Goal: Information Seeking & Learning: Find specific fact

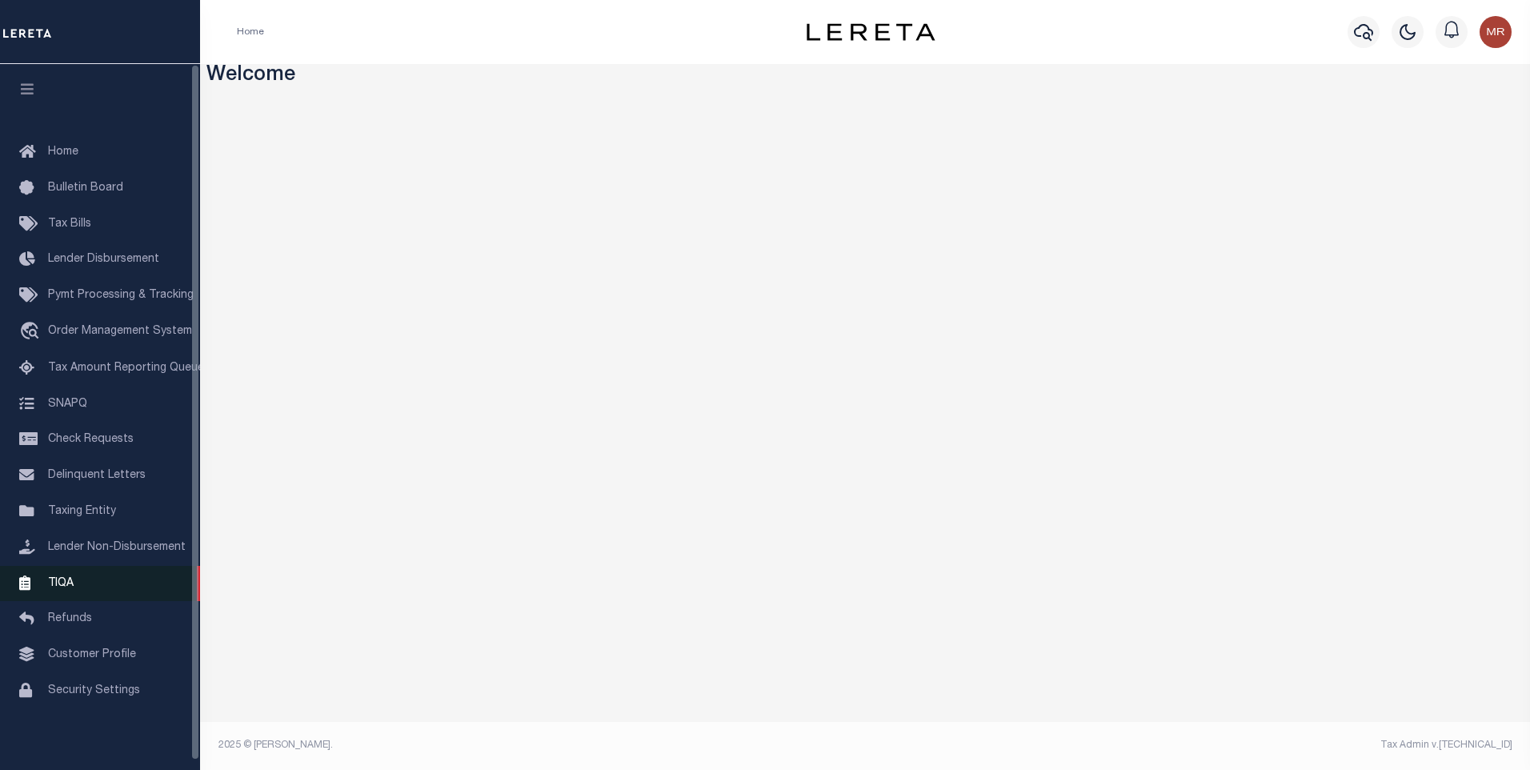
click at [152, 576] on link "TIQA" at bounding box center [100, 584] width 200 height 36
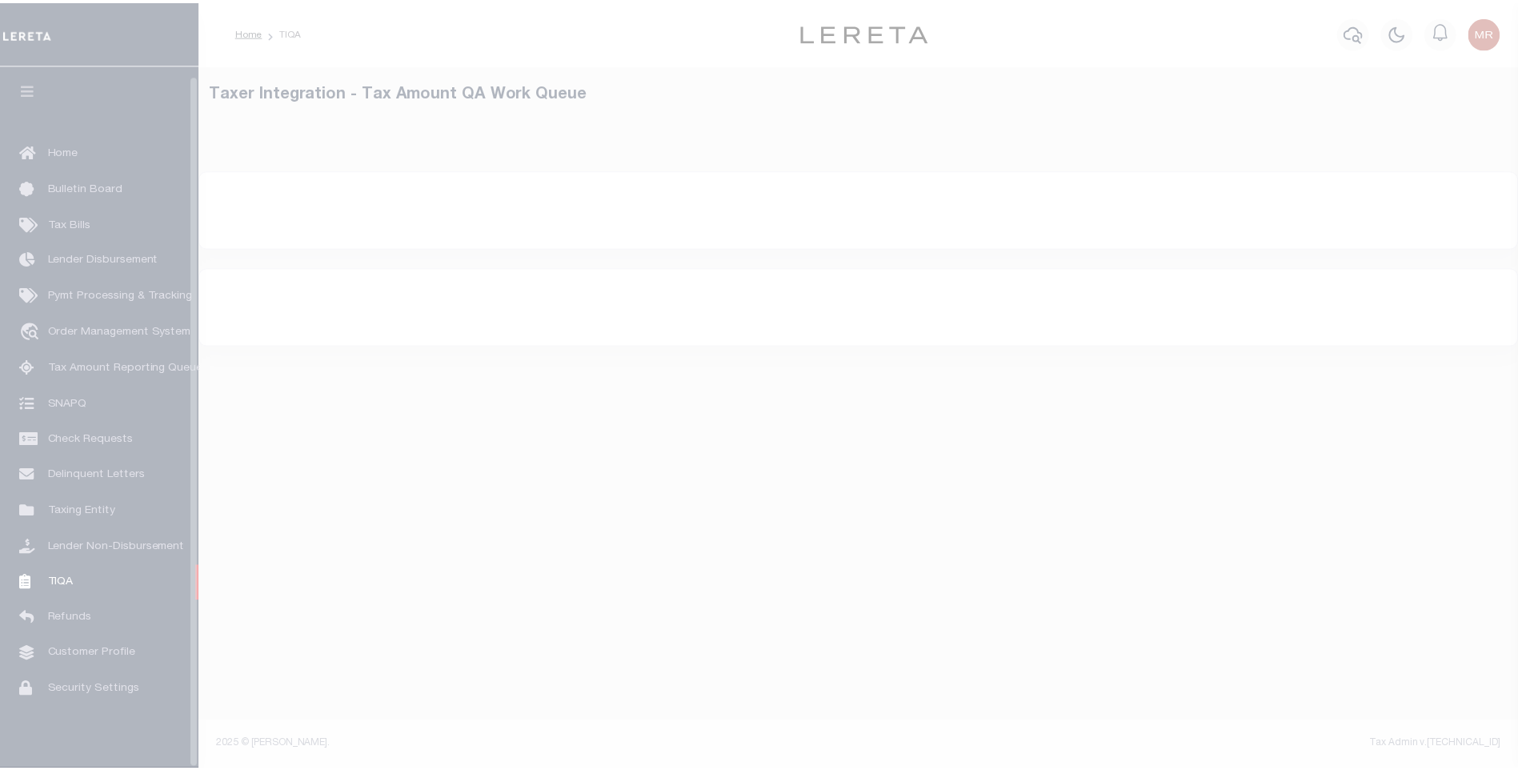
scroll to position [10, 0]
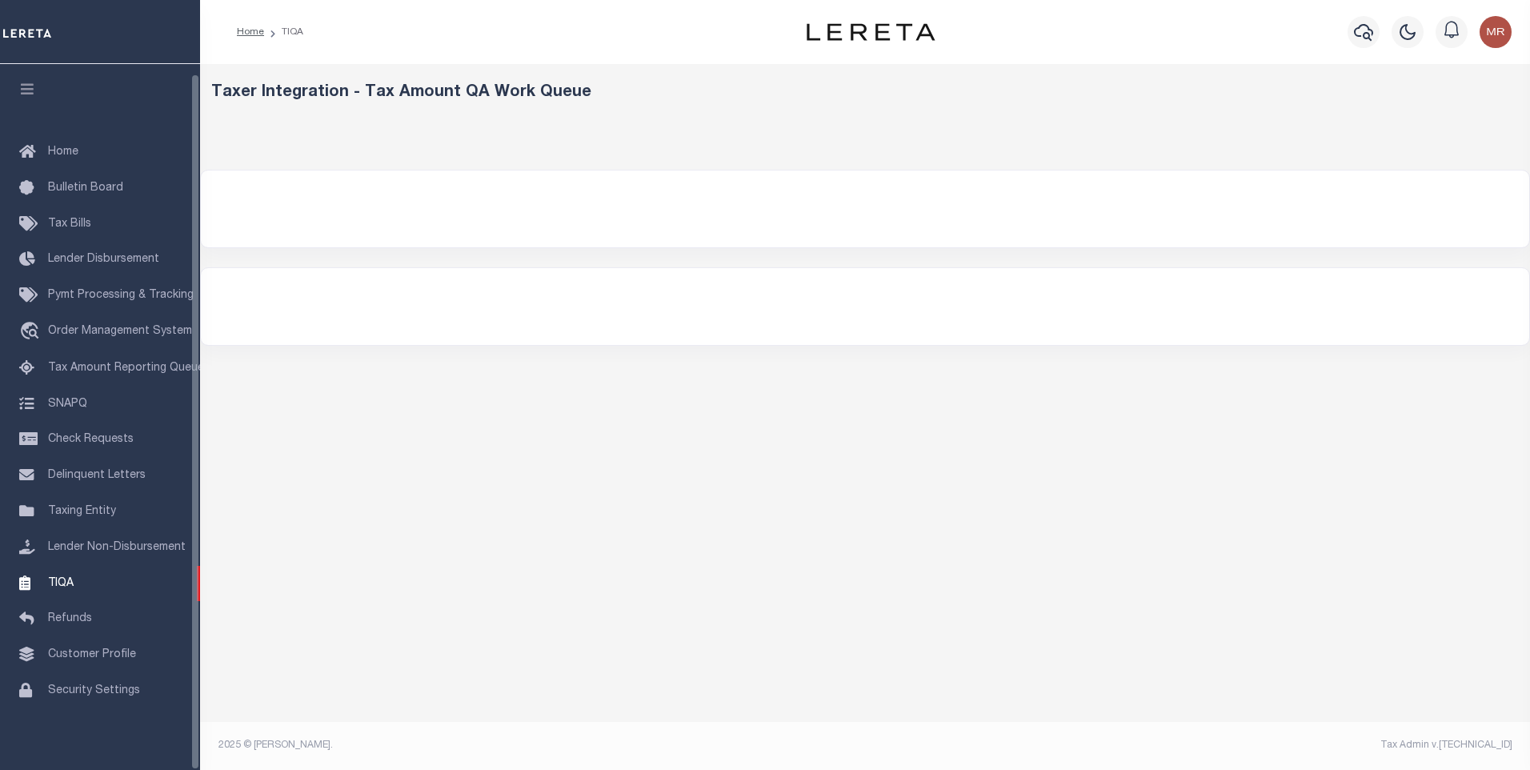
select select "200"
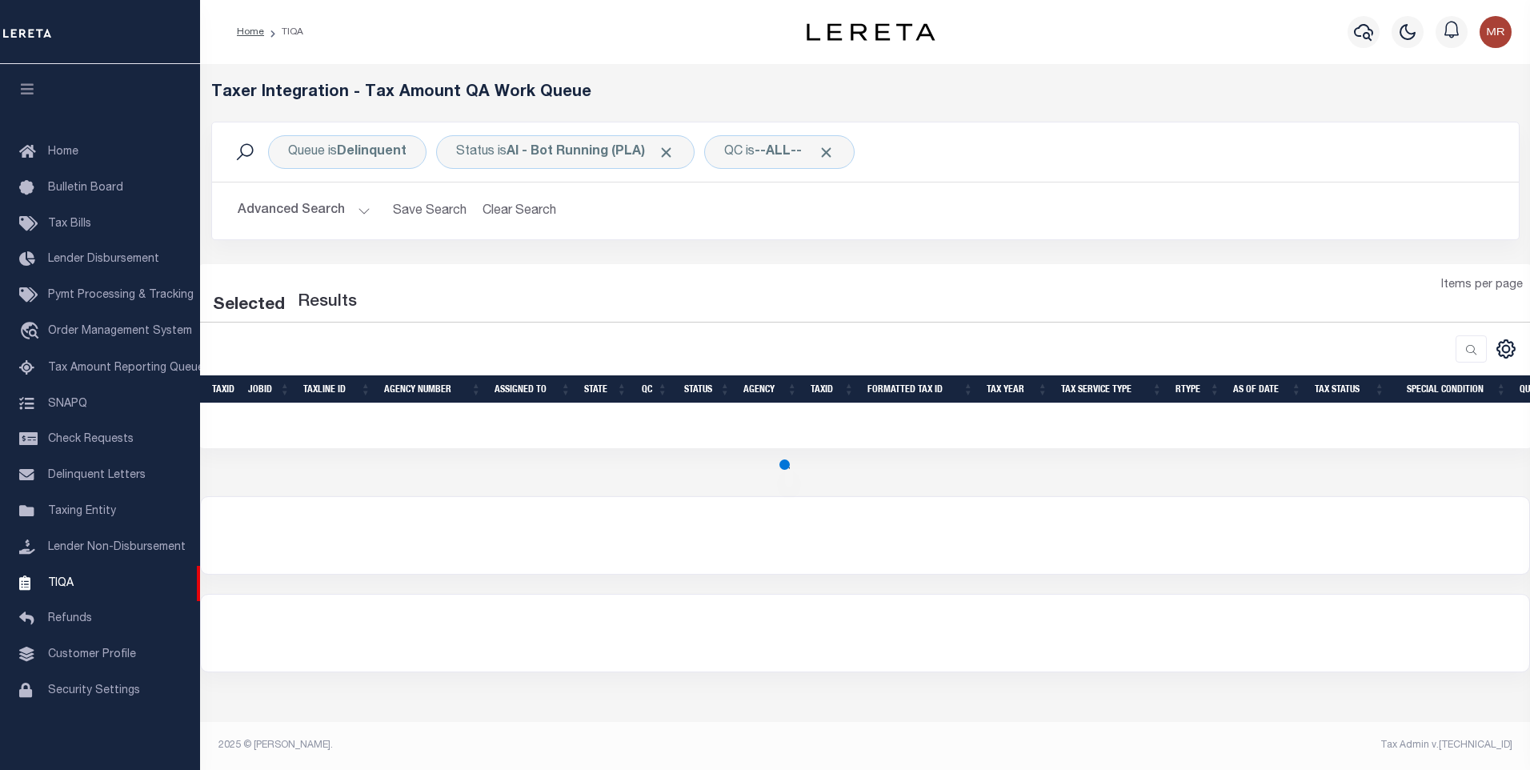
select select "200"
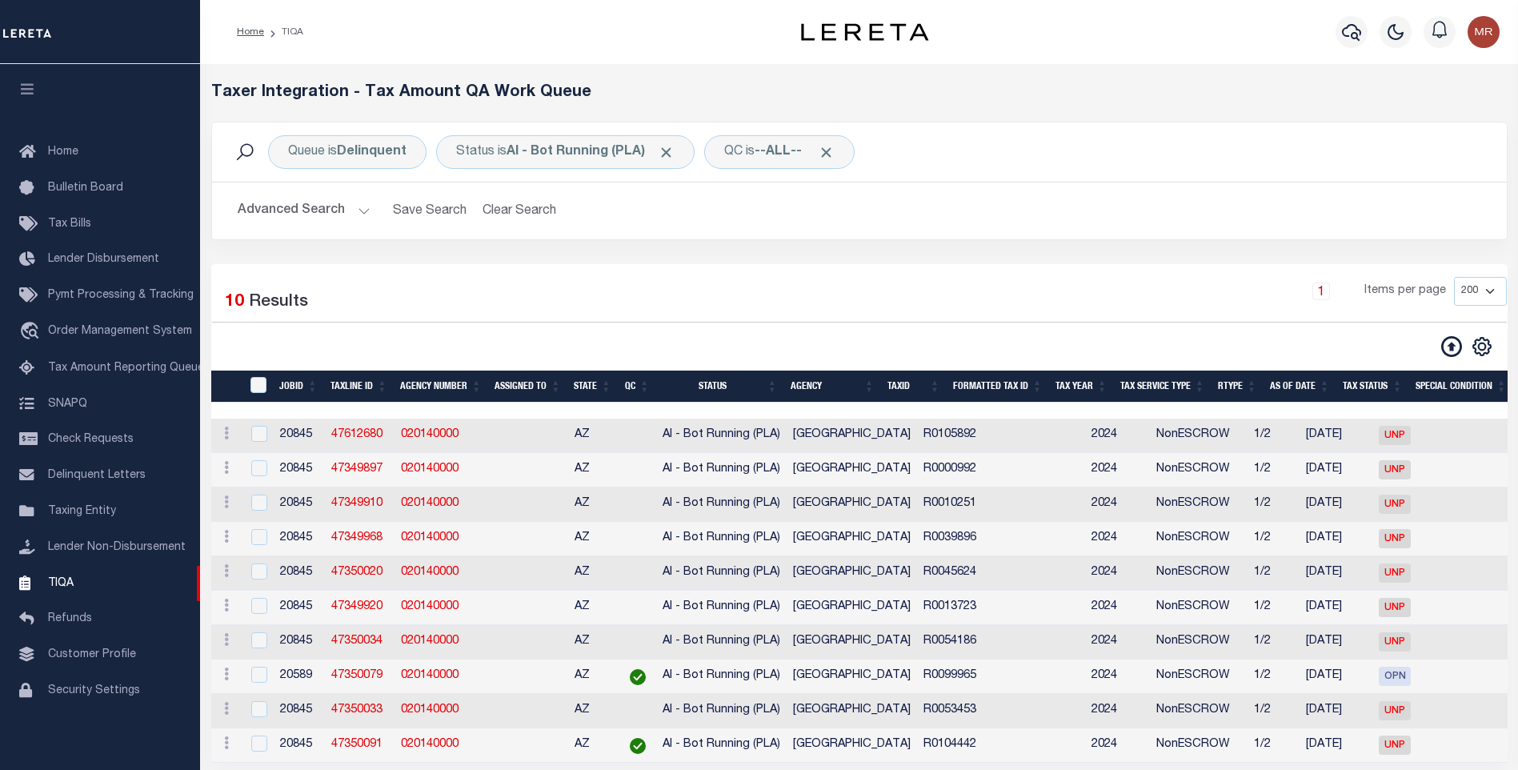
click at [329, 226] on div "Advanced Search Save Search Clear Search TIQATaxLineSearchTable_dynamictable___…" at bounding box center [859, 210] width 1295 height 57
click at [333, 220] on button "Advanced Search" at bounding box center [304, 210] width 133 height 31
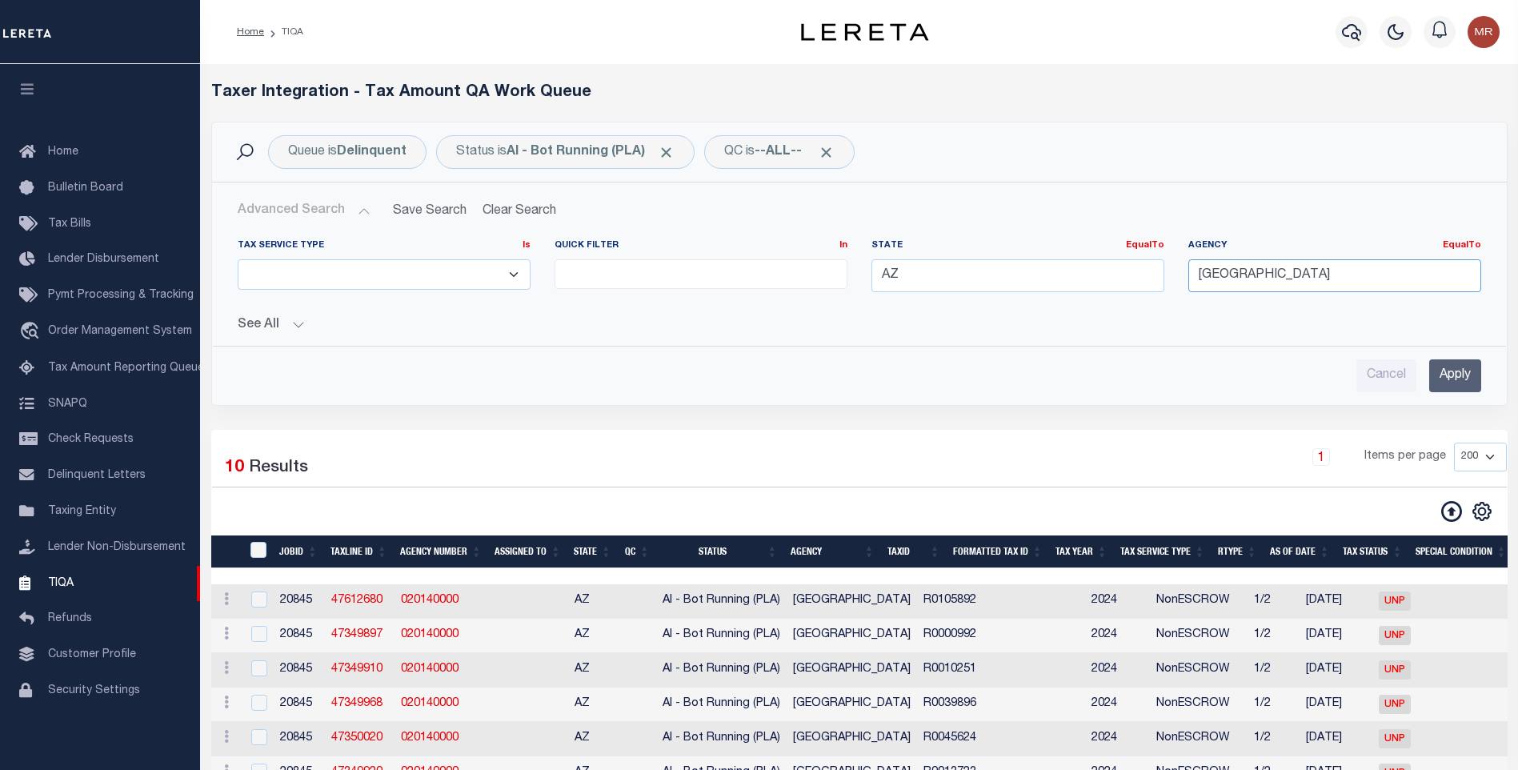
drag, startPoint x: 1307, startPoint y: 274, endPoint x: 1029, endPoint y: 272, distance: 277.7
click at [1028, 272] on div "Tax Service Type Is Is Contains ESCROW NonESCROW Quick Filter In In View Only L…" at bounding box center [859, 272] width 1267 height 66
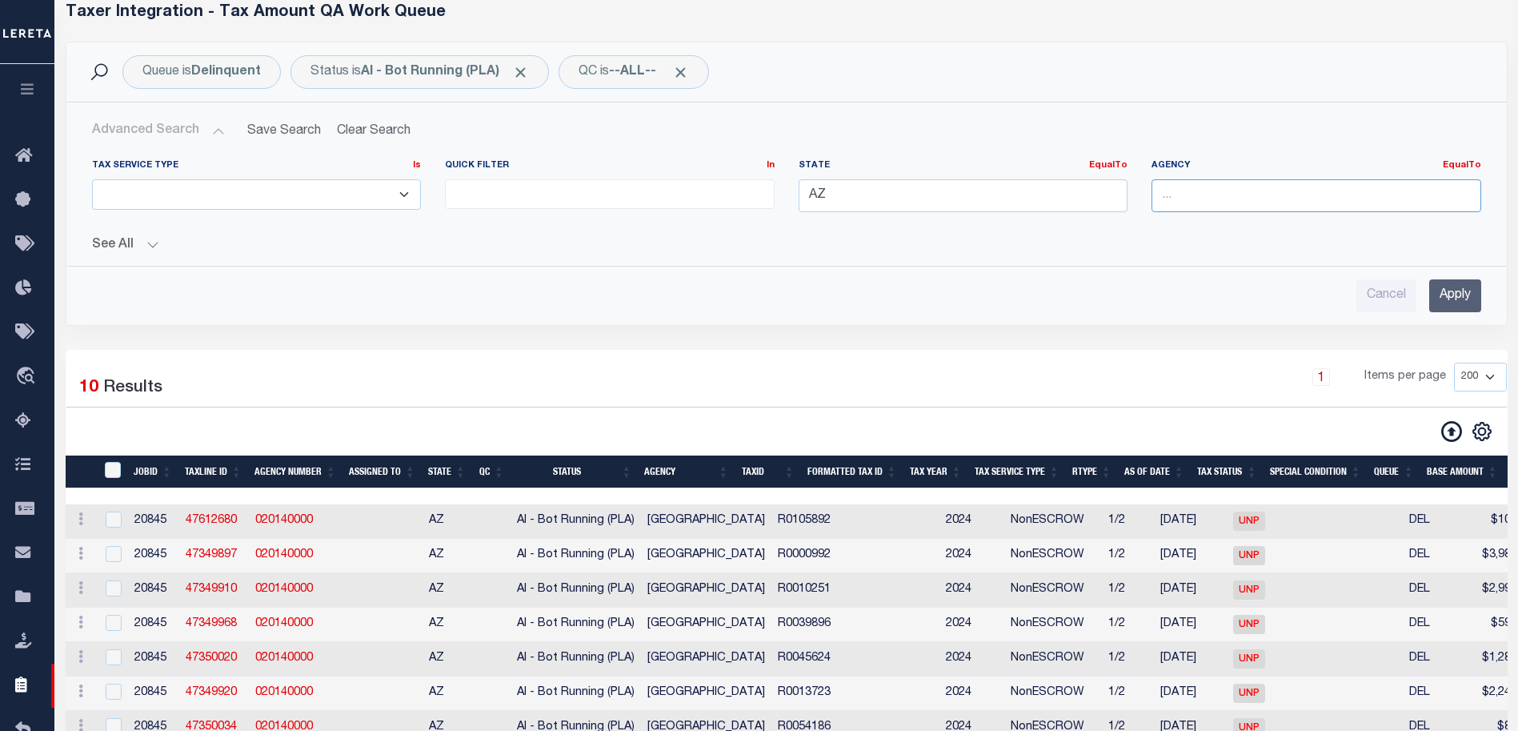
scroll to position [0, 0]
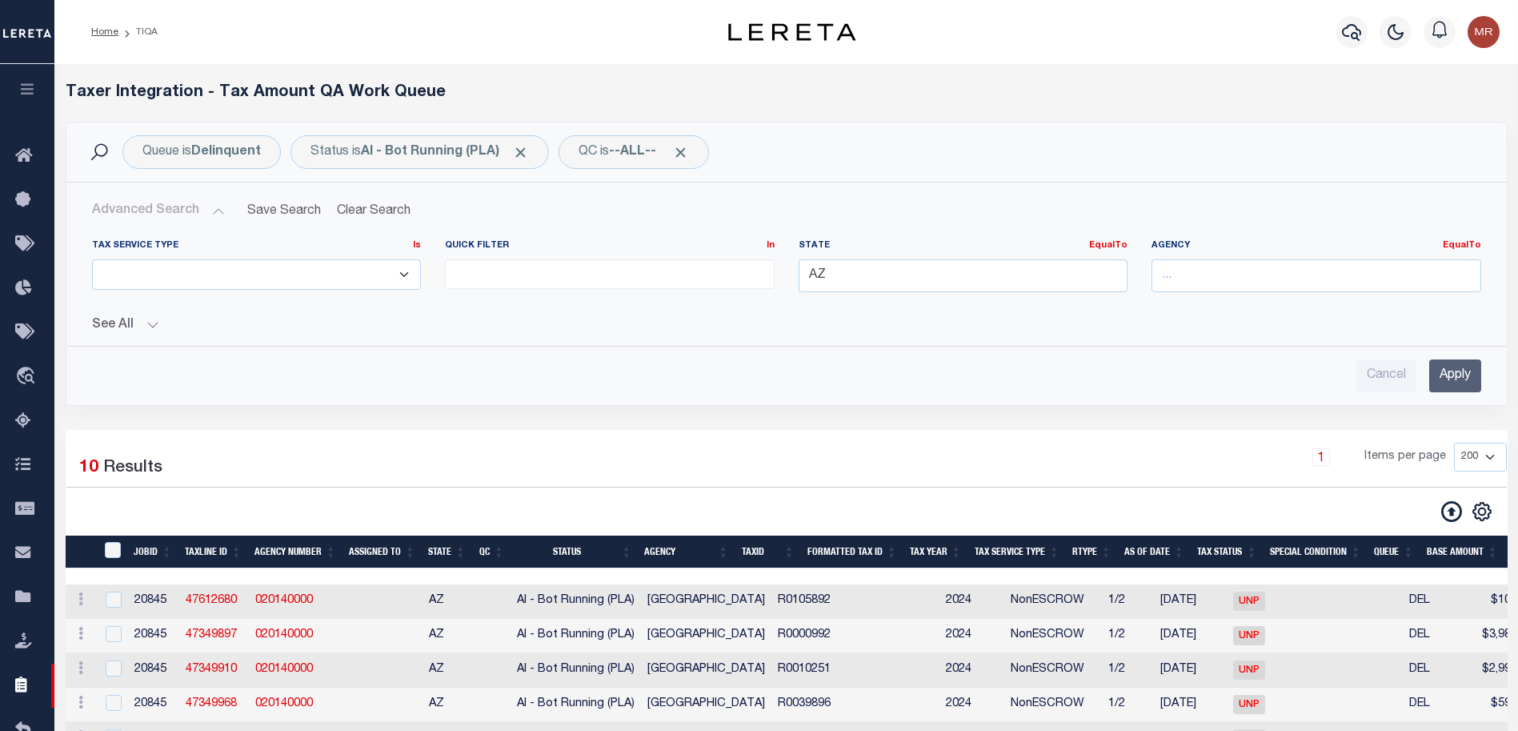
click at [33, 38] on img at bounding box center [27, 33] width 48 height 28
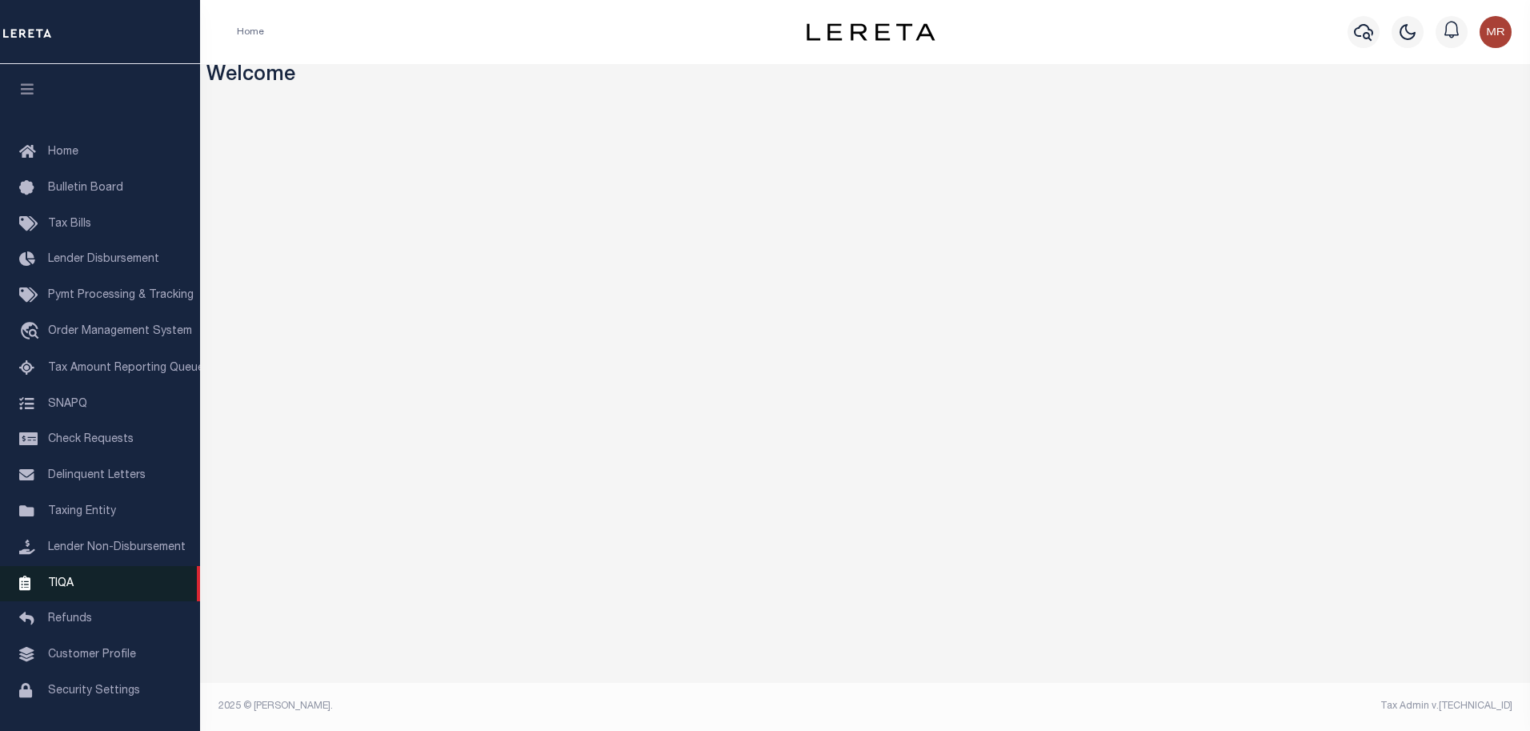
click at [105, 585] on link "TIQA" at bounding box center [100, 584] width 200 height 36
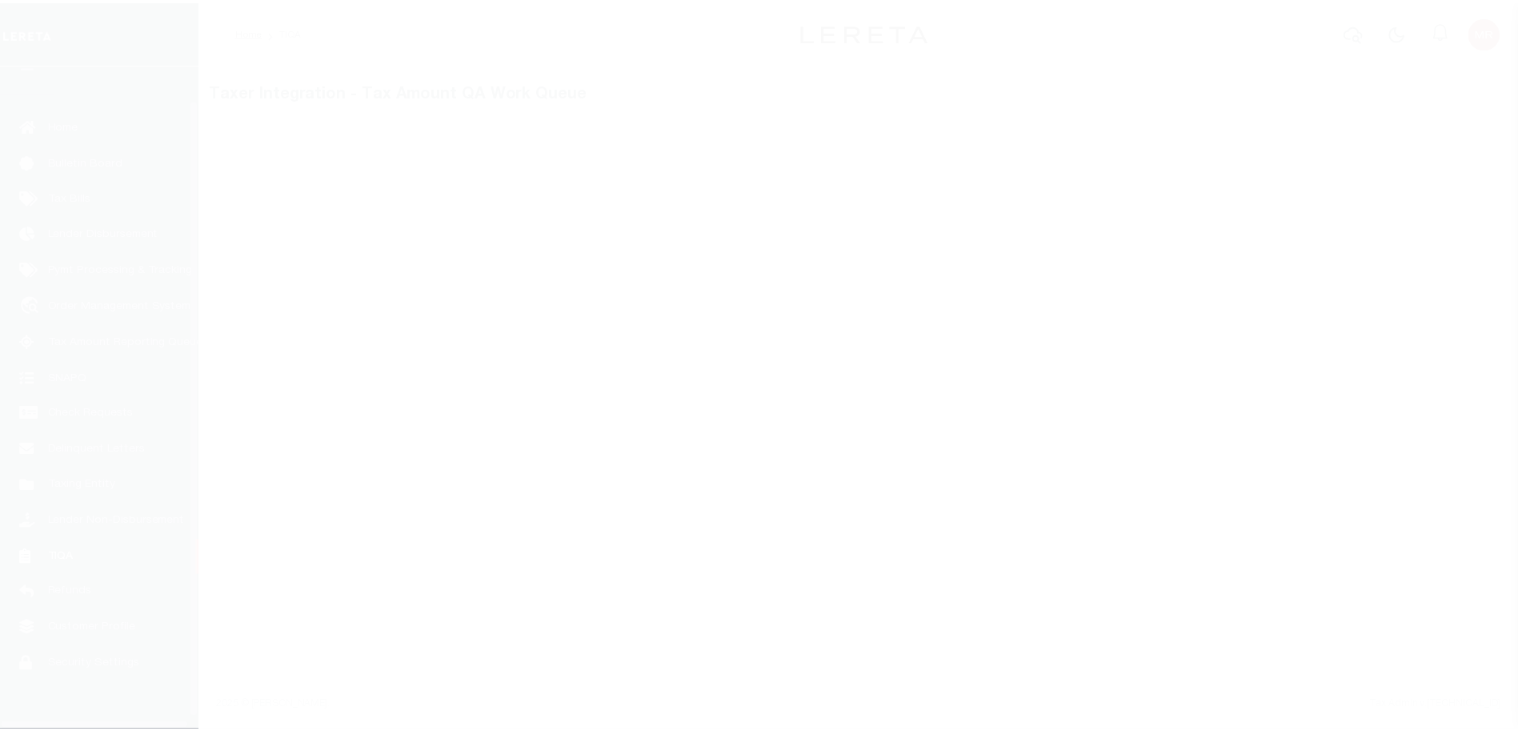
scroll to position [49, 0]
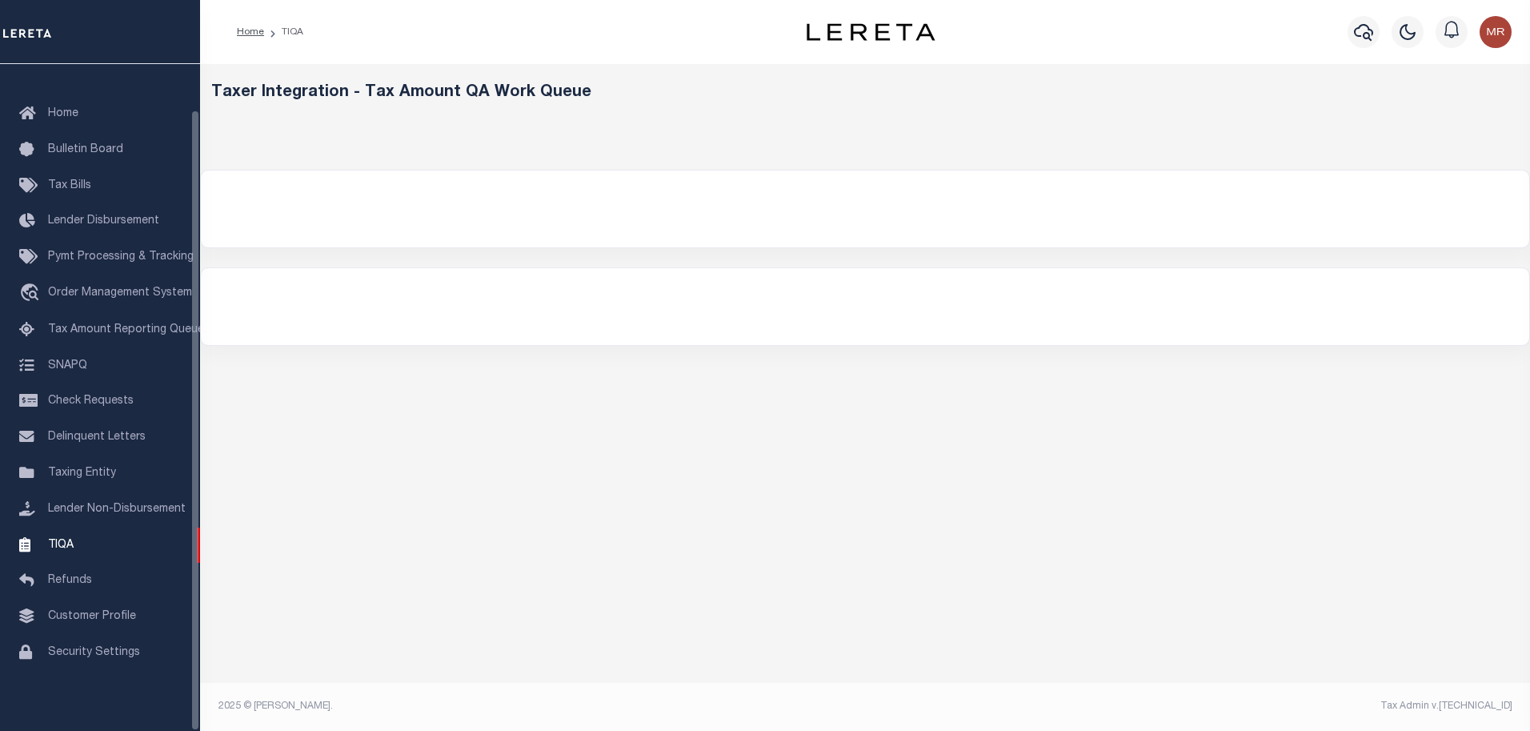
select select "200"
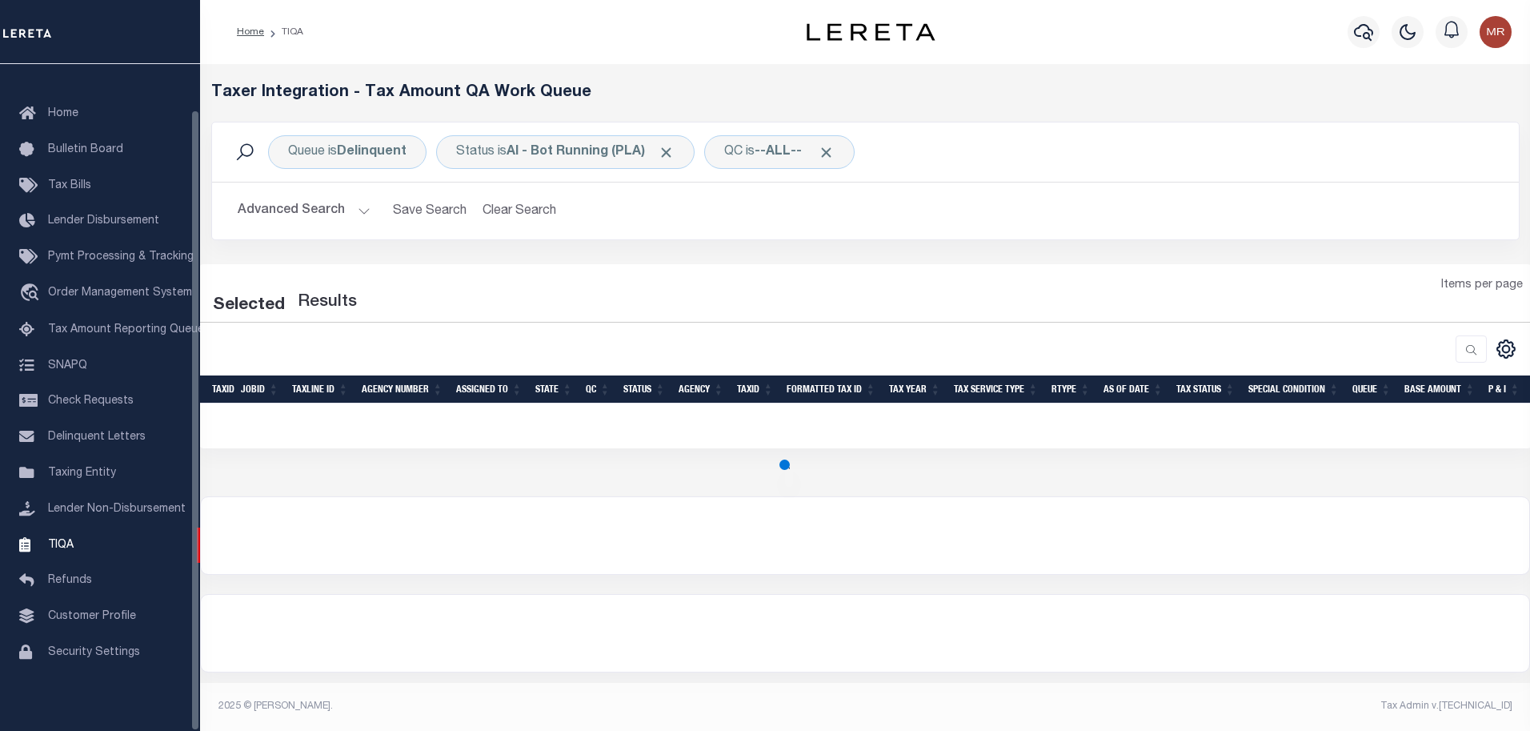
select select "200"
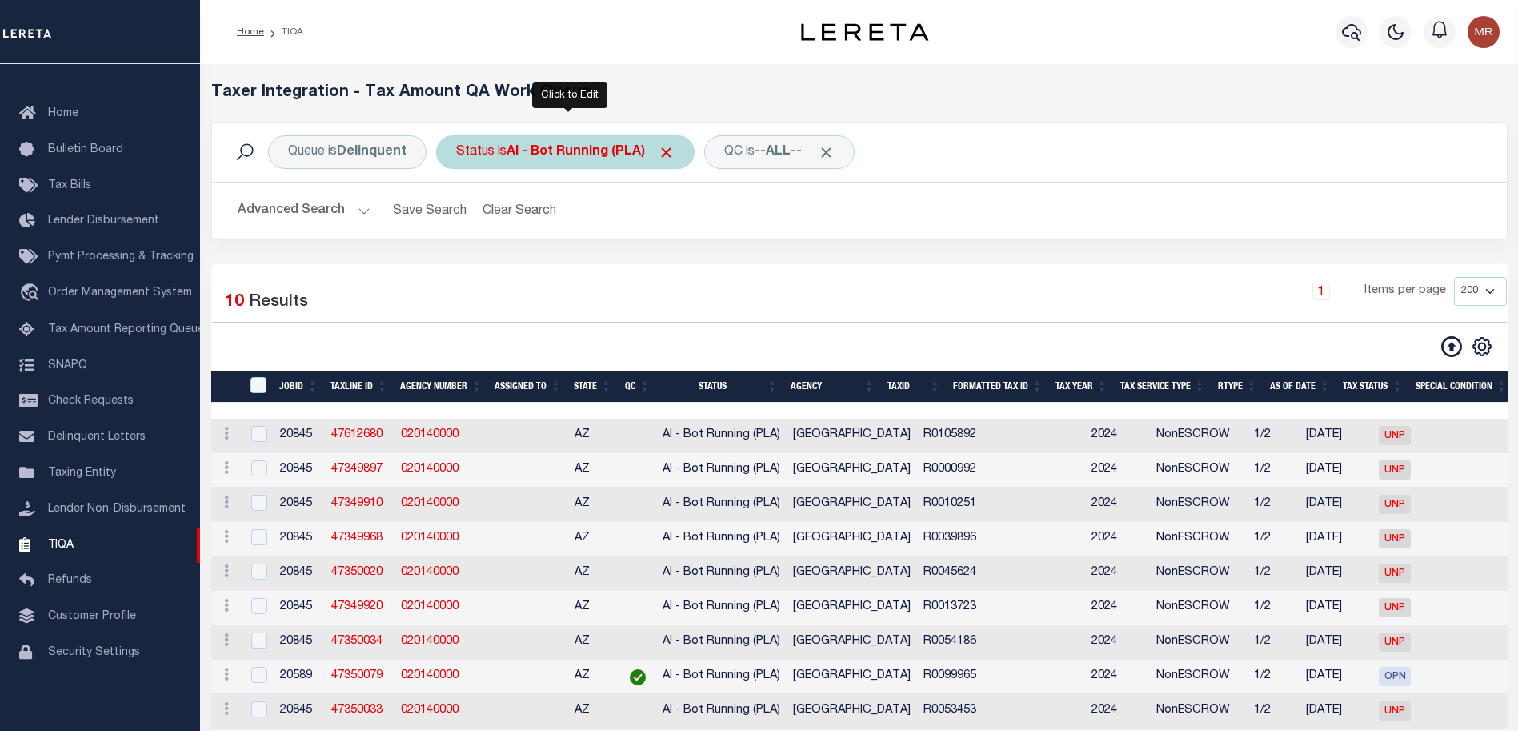
click at [569, 143] on div "Status is AI - Bot Running (PLA)" at bounding box center [565, 152] width 258 height 34
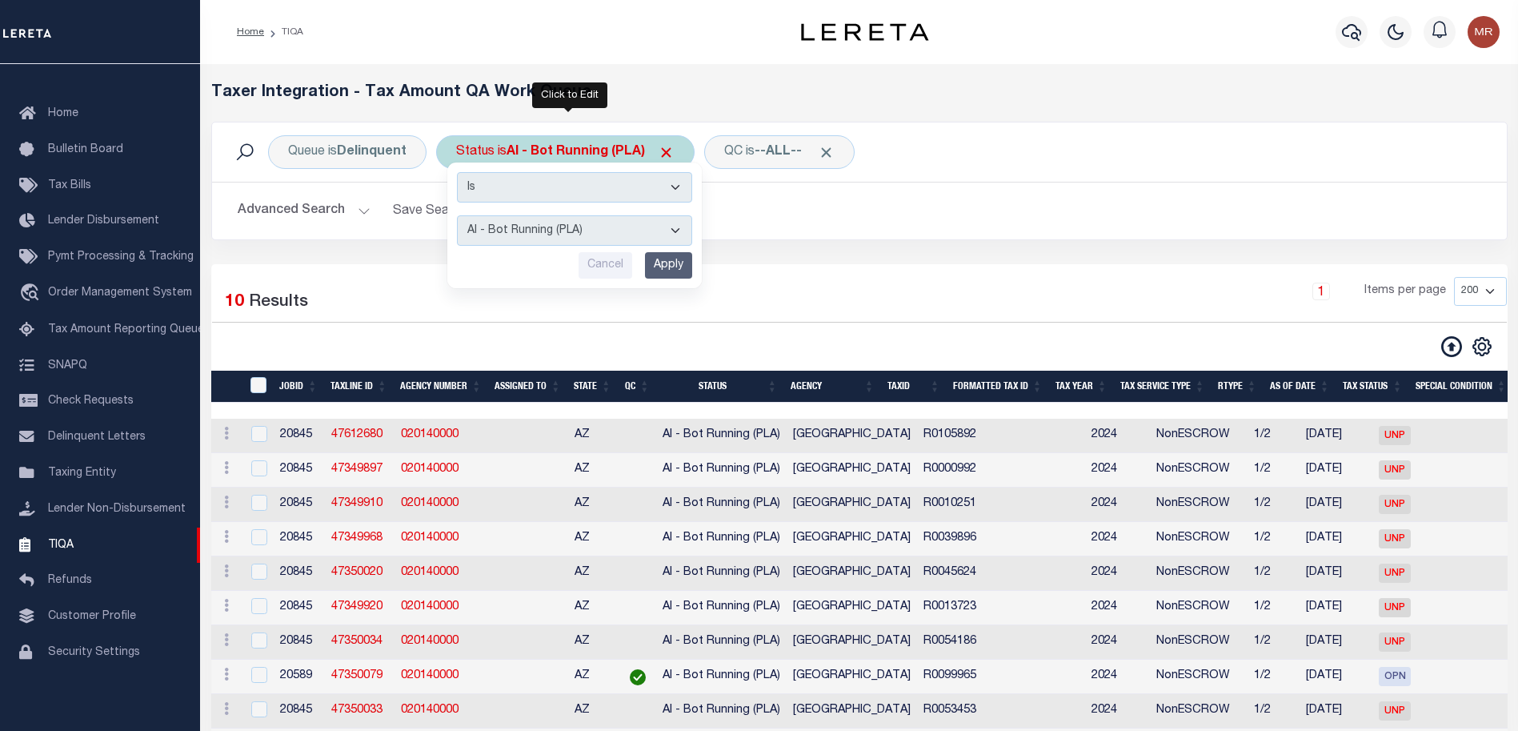
click at [657, 230] on select "AI - Bot Exception (ERR) AI - Bot Running (PLA) AI - Failed QA (FQA) AI - Prep …" at bounding box center [574, 230] width 235 height 30
select select "MZT"
click at [458, 215] on select "AI - Bot Exception (ERR) AI - Bot Running (PLA) AI - Failed QA (FQA) AI - Prep …" at bounding box center [574, 230] width 235 height 30
click at [665, 281] on div "Is Contains AI - Bot Exception (ERR) AI - Bot Running (PLA) AI - Failed QA (FQA…" at bounding box center [574, 225] width 254 height 126
click at [663, 277] on input "Apply" at bounding box center [668, 265] width 47 height 26
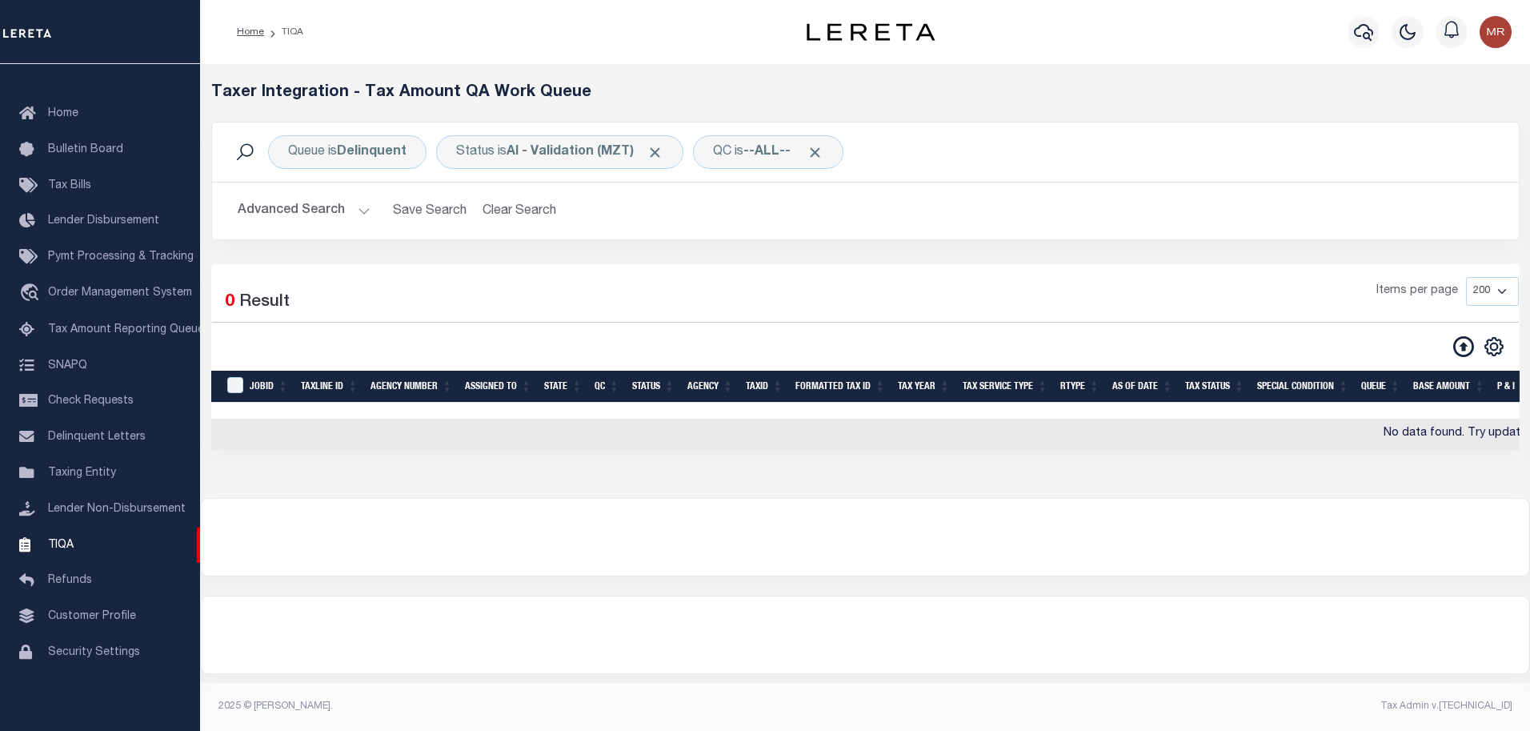
click at [367, 203] on h2 "Advanced Search Save Search Clear Search TIQATaxLineSearchTable_dynamictable___…" at bounding box center [865, 210] width 1281 height 31
click at [356, 211] on button "Advanced Search" at bounding box center [304, 210] width 133 height 31
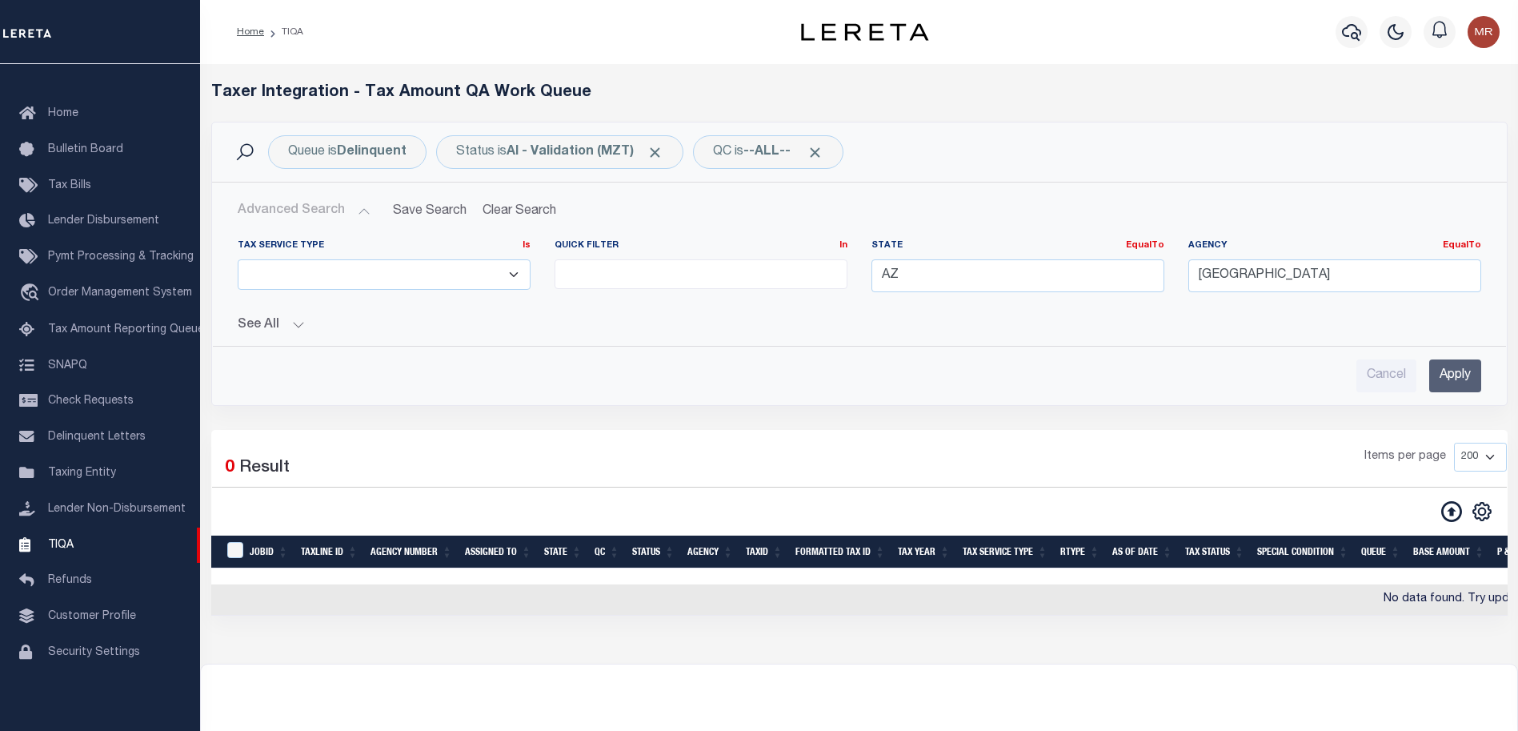
click at [286, 325] on button "See All" at bounding box center [859, 325] width 1243 height 15
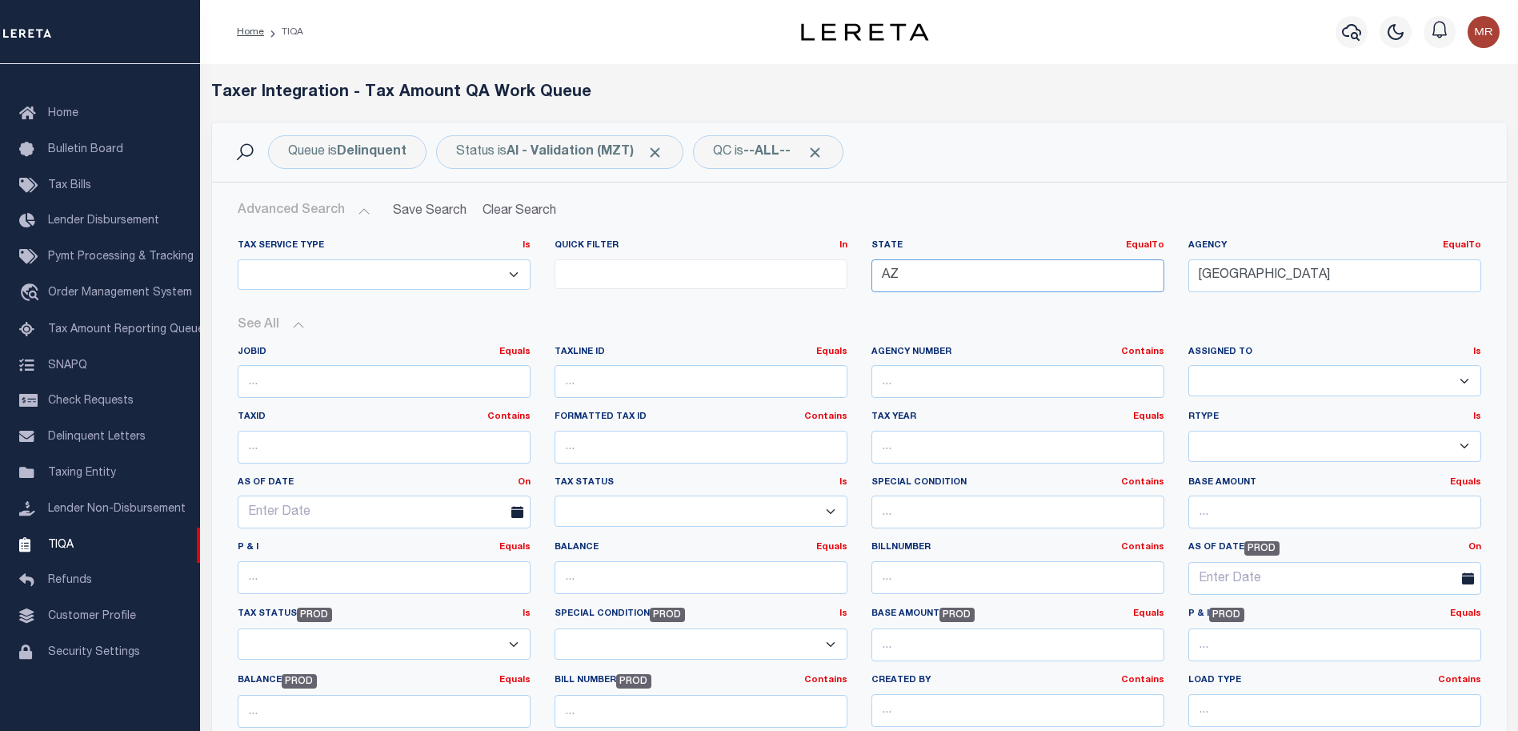
click at [995, 286] on input "AZ" at bounding box center [1017, 275] width 293 height 33
drag, startPoint x: 992, startPoint y: 284, endPoint x: 799, endPoint y: 290, distance: 193.7
click at [797, 294] on div "Tax Service Type Is Is Contains ESCROW NonESCROW Quick Filter In In View Only L…" at bounding box center [859, 272] width 1267 height 66
drag, startPoint x: 1277, startPoint y: 274, endPoint x: 1073, endPoint y: 288, distance: 204.5
click at [1073, 289] on div "Tax Service Type Is Is Contains ESCROW NonESCROW Quick Filter In In View Only L…" at bounding box center [859, 272] width 1267 height 66
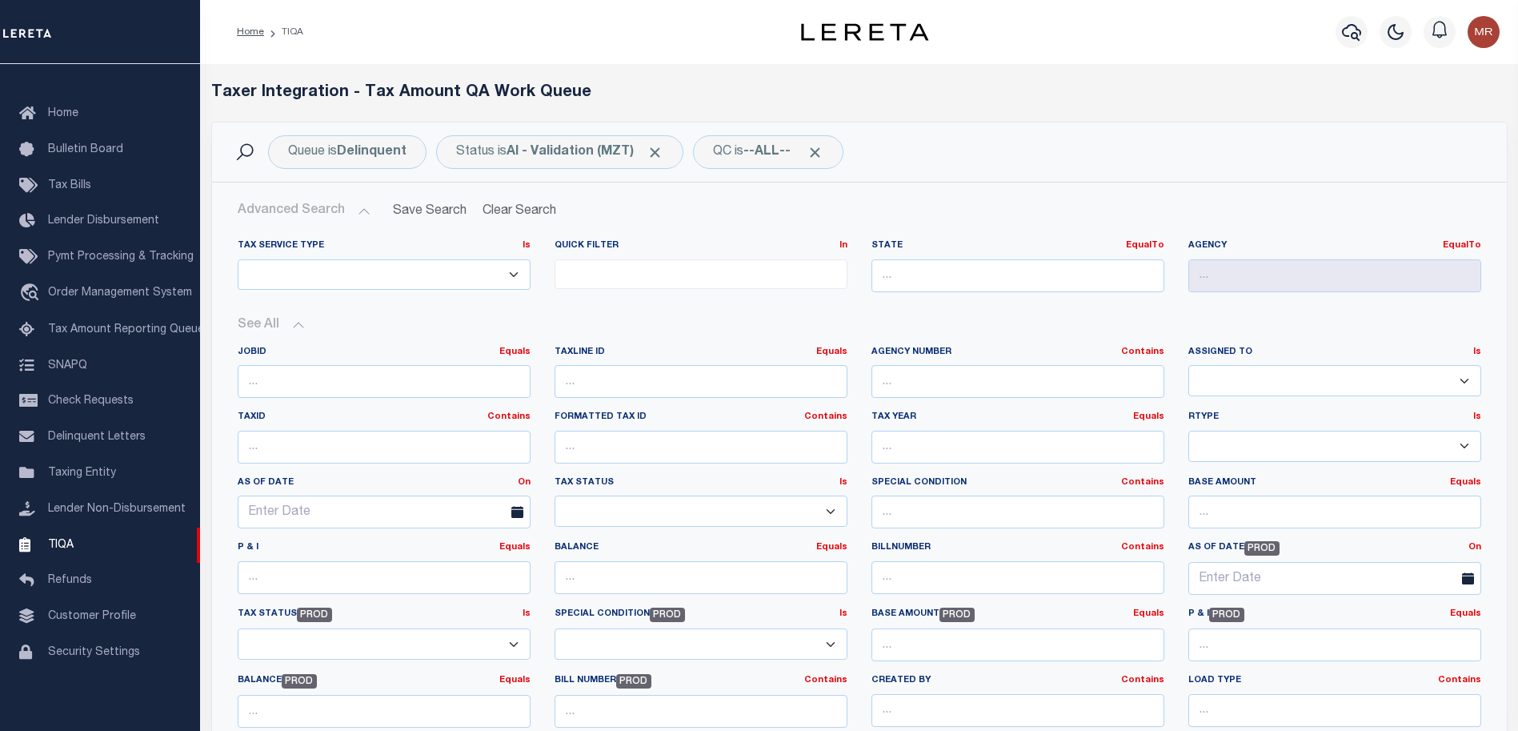
scroll to position [160, 0]
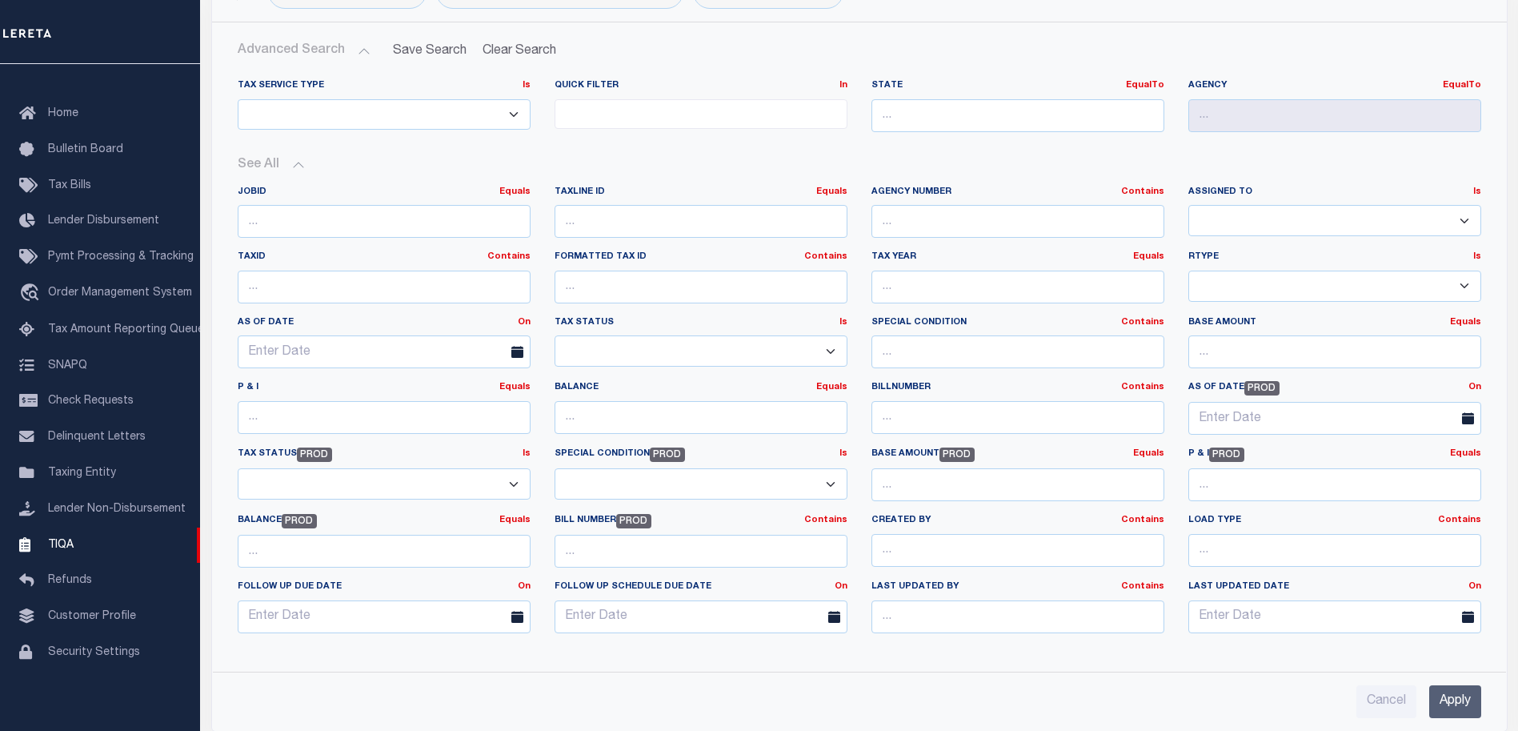
click at [1450, 689] on input "Apply" at bounding box center [1455, 701] width 52 height 33
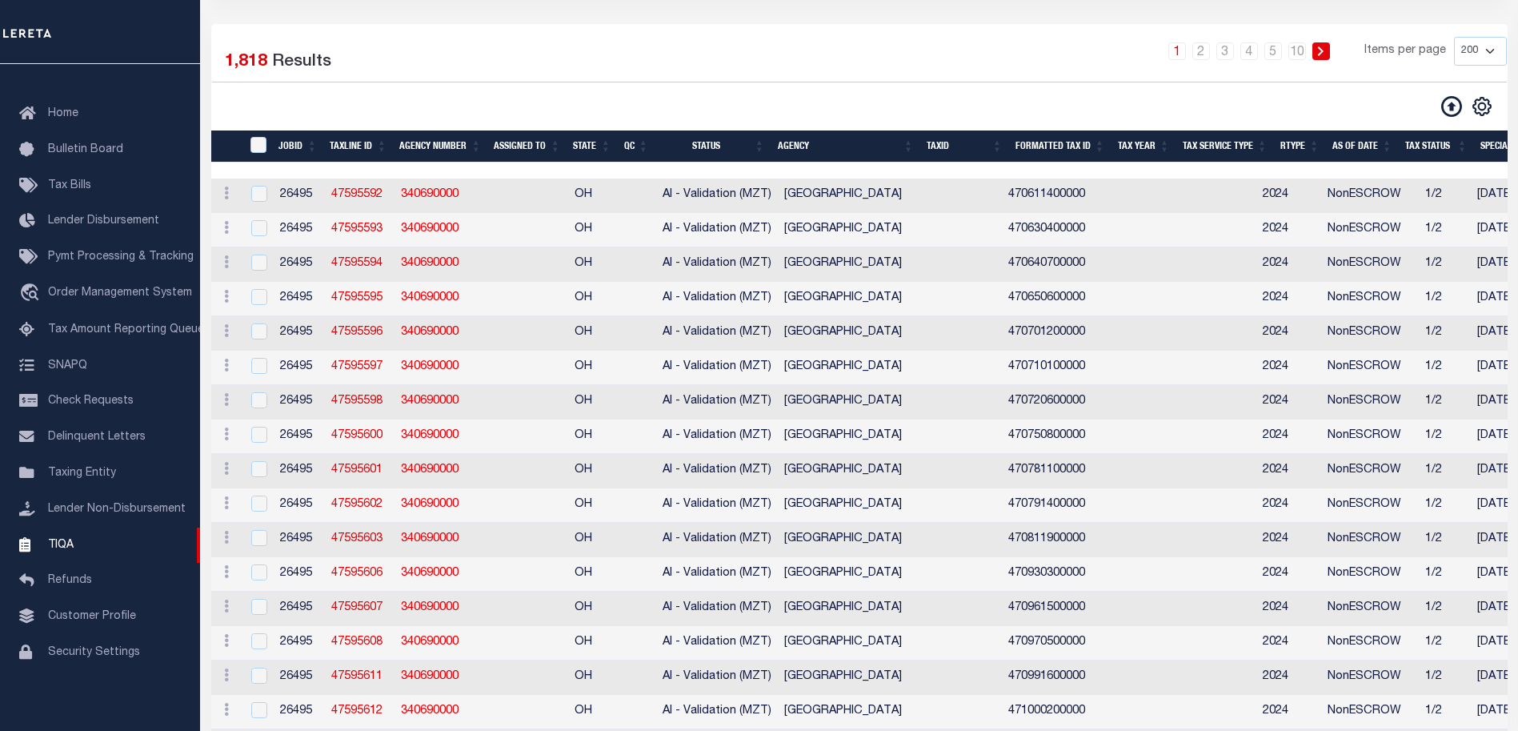
scroll to position [0, 1540]
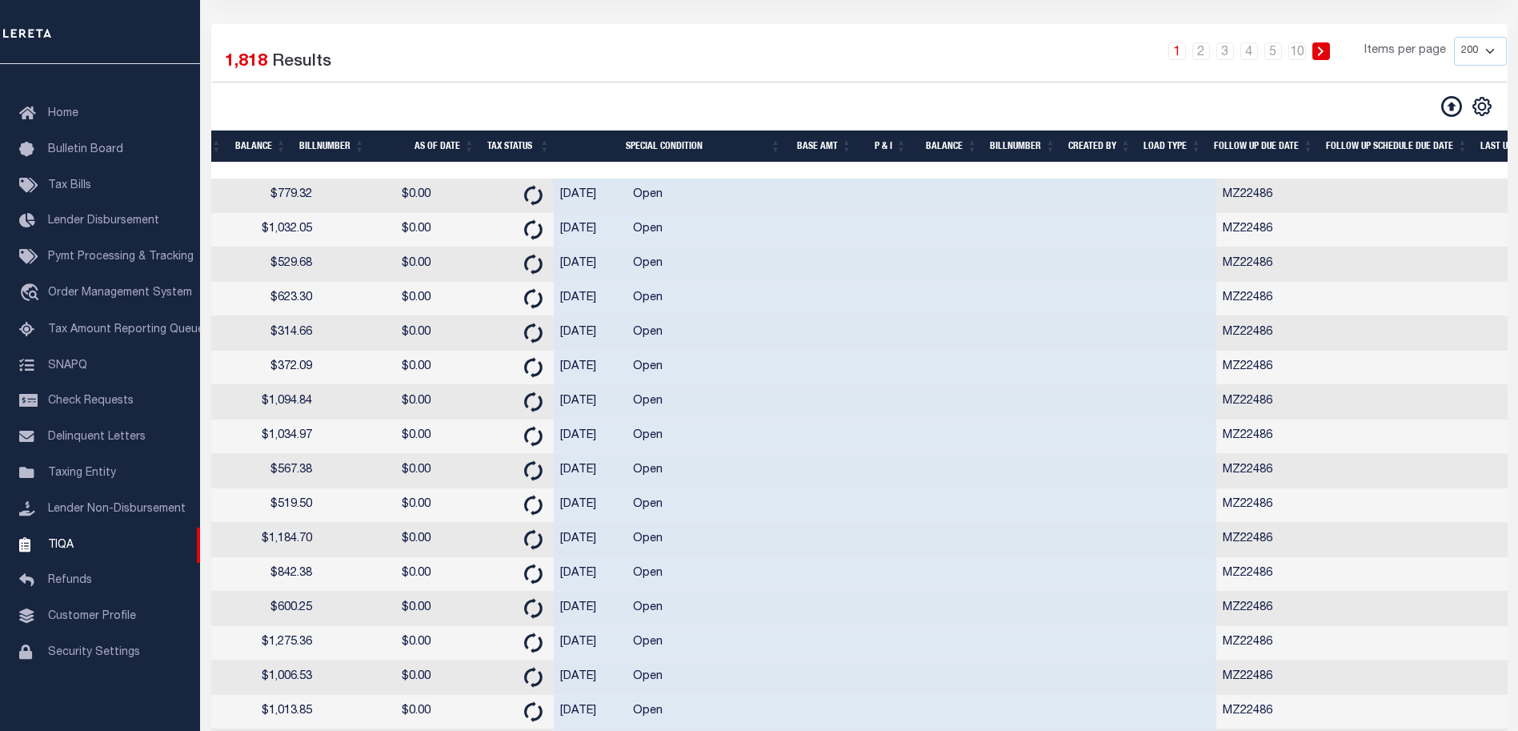
drag, startPoint x: 802, startPoint y: 330, endPoint x: 1058, endPoint y: 318, distance: 256.4
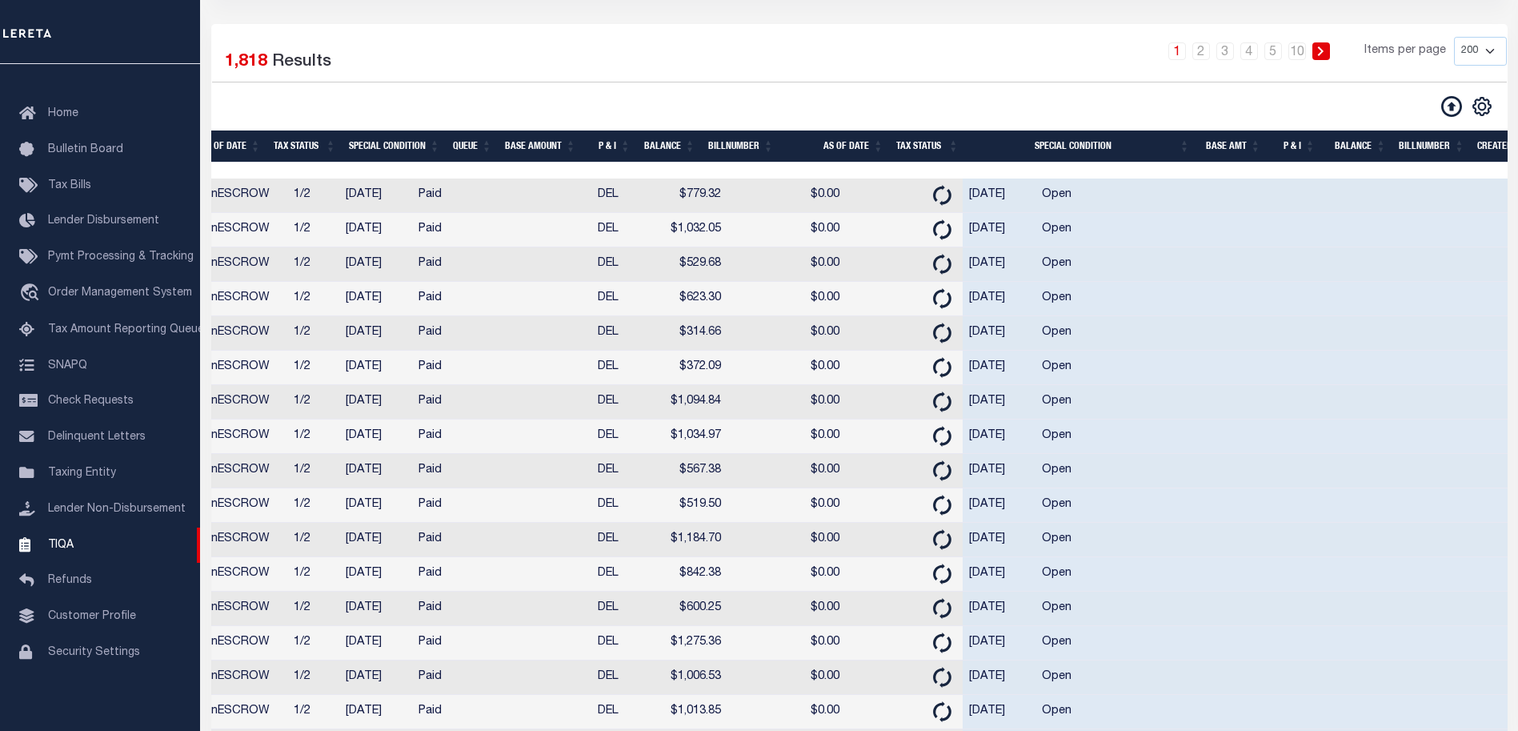
scroll to position [0, 0]
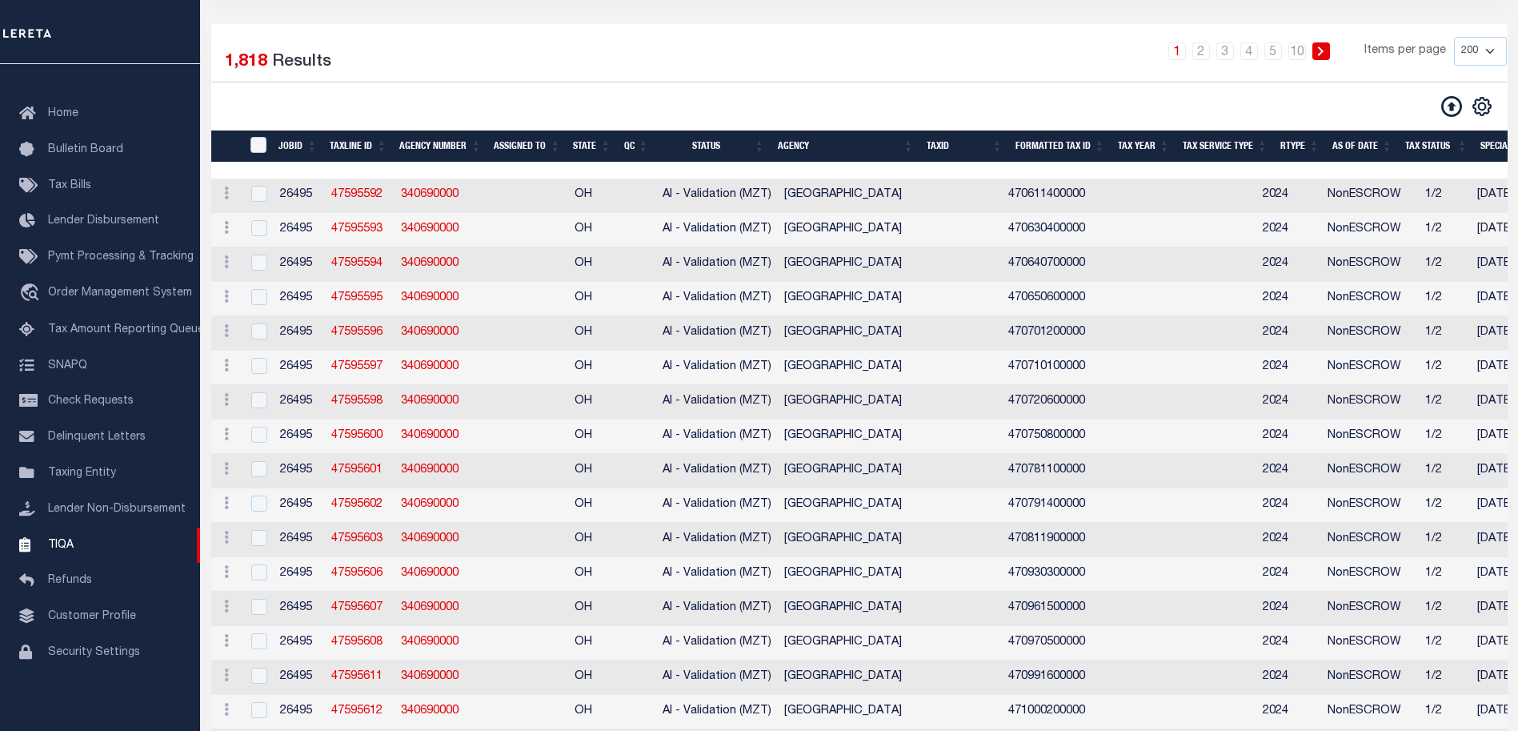
drag, startPoint x: 786, startPoint y: 266, endPoint x: 350, endPoint y: 255, distance: 435.4
click at [829, 196] on td "PUTNAM COUNTY" at bounding box center [890, 195] width 224 height 34
click at [829, 197] on td "PUTNAM COUNTY" at bounding box center [890, 195] width 224 height 34
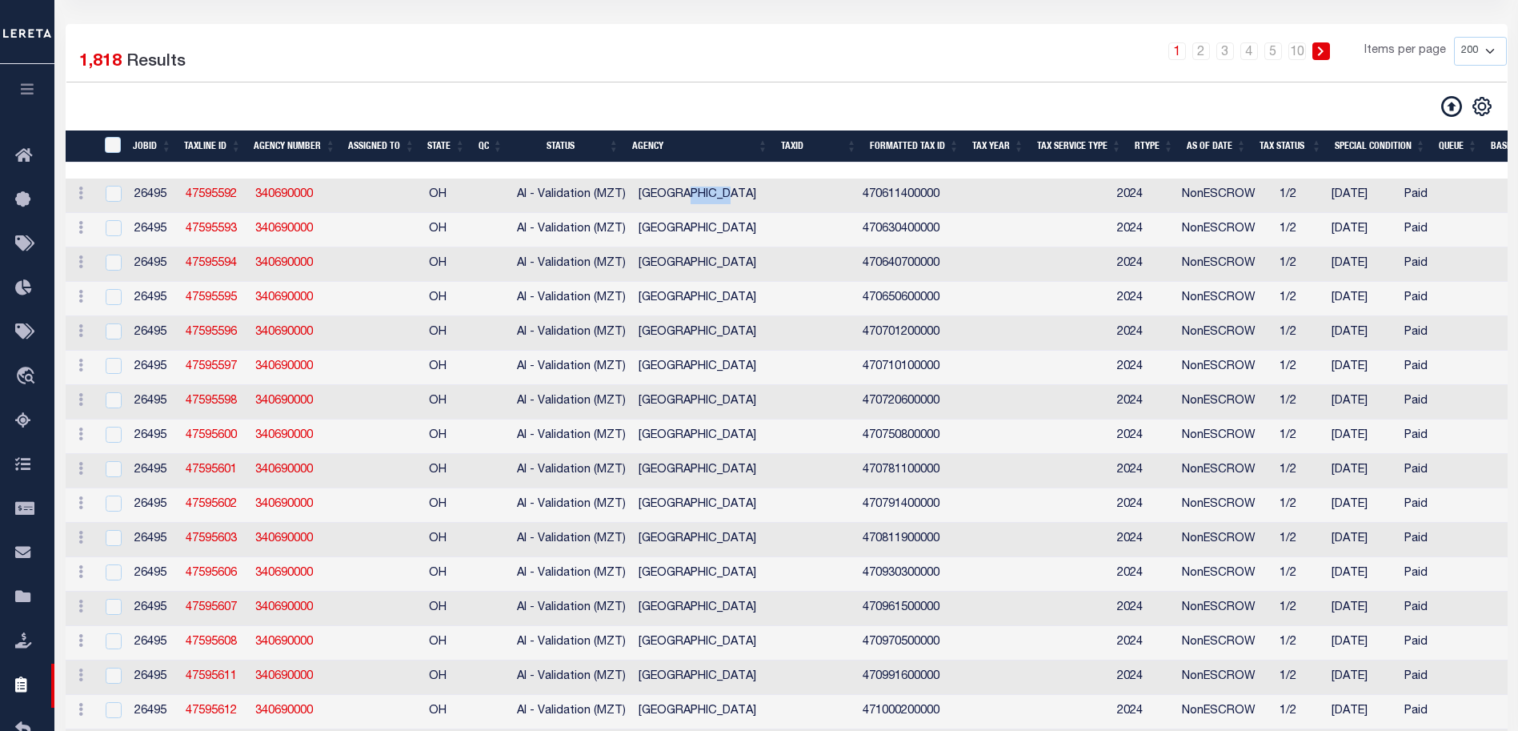
click at [856, 196] on td "470611400000" at bounding box center [932, 195] width 152 height 34
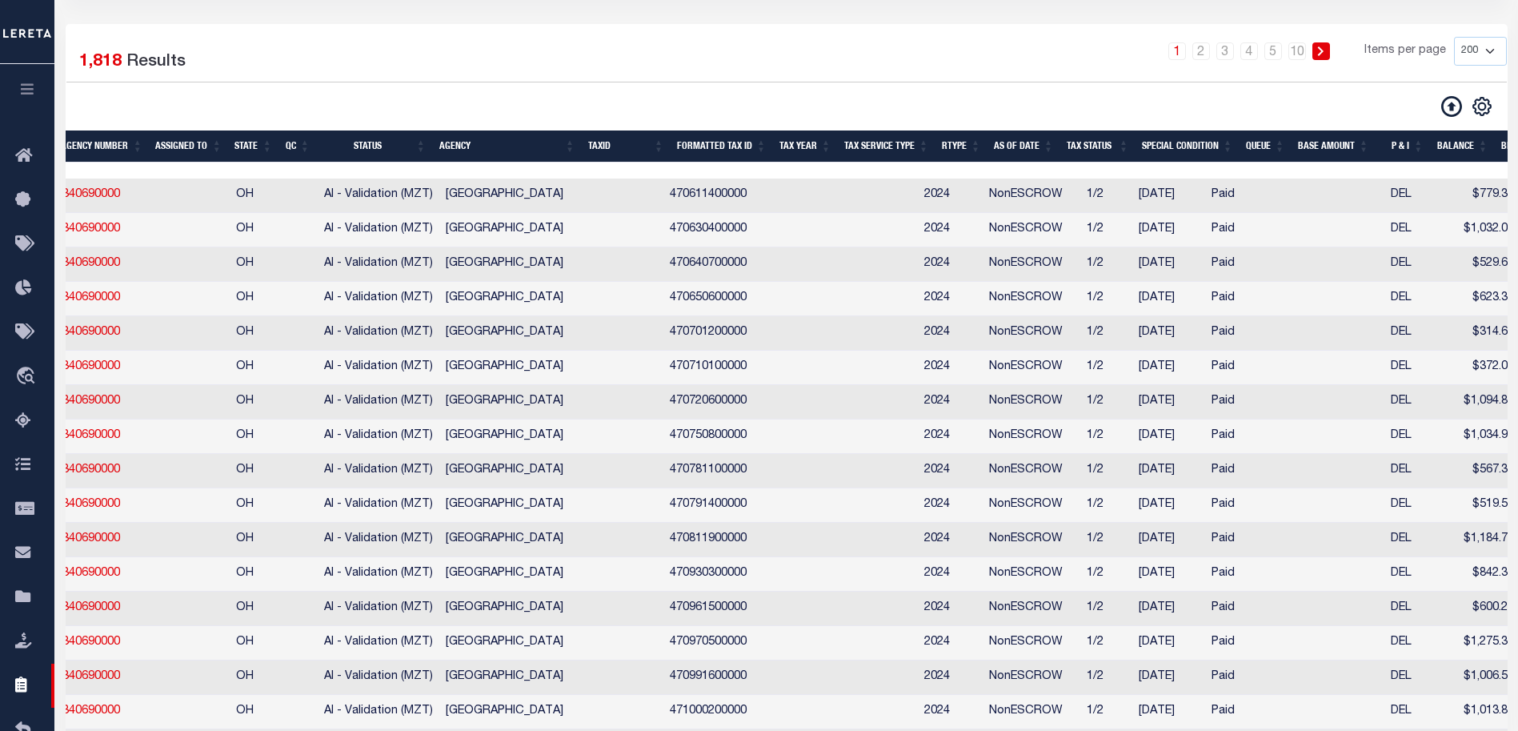
drag, startPoint x: 626, startPoint y: 352, endPoint x: 1046, endPoint y: 319, distance: 421.4
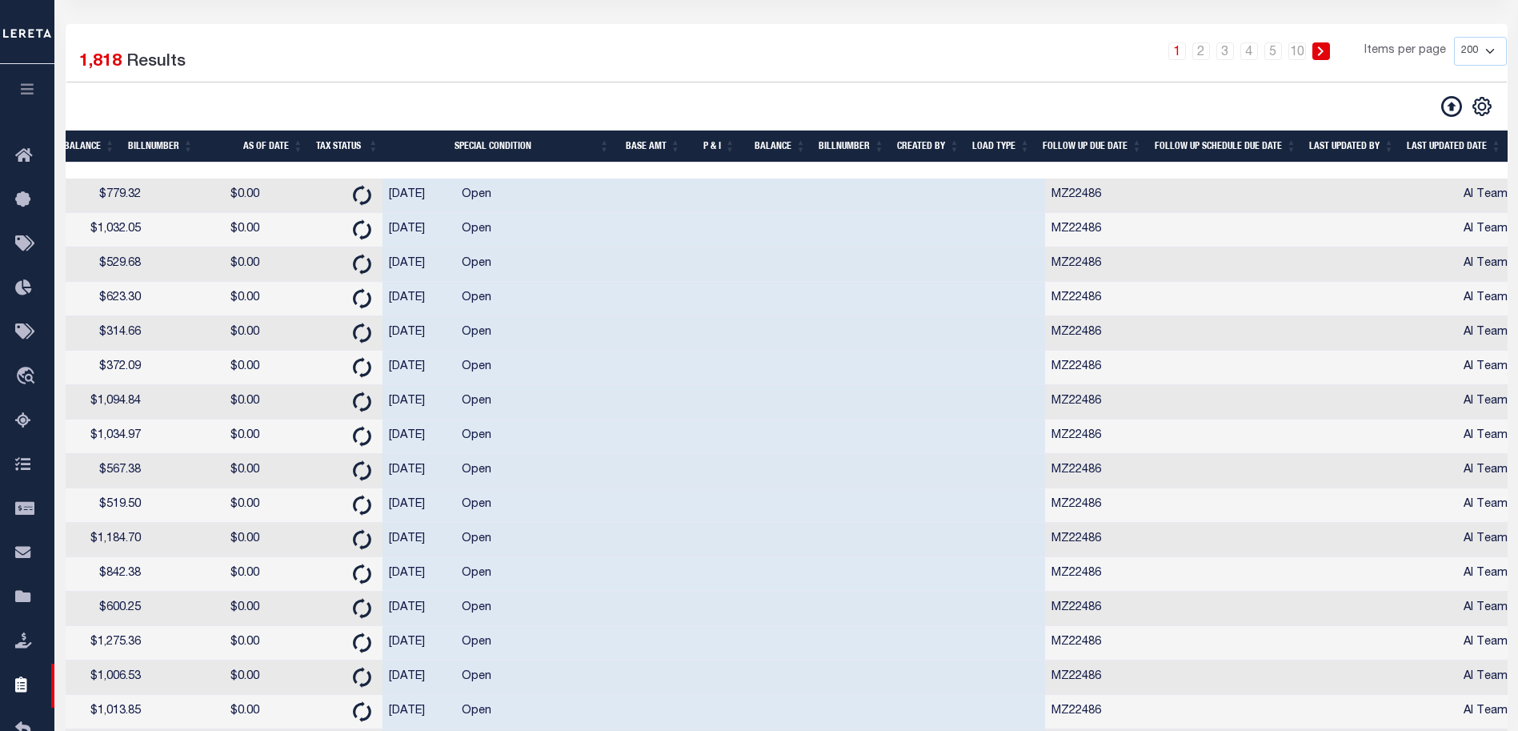
drag, startPoint x: 371, startPoint y: 214, endPoint x: 183, endPoint y: 208, distance: 188.1
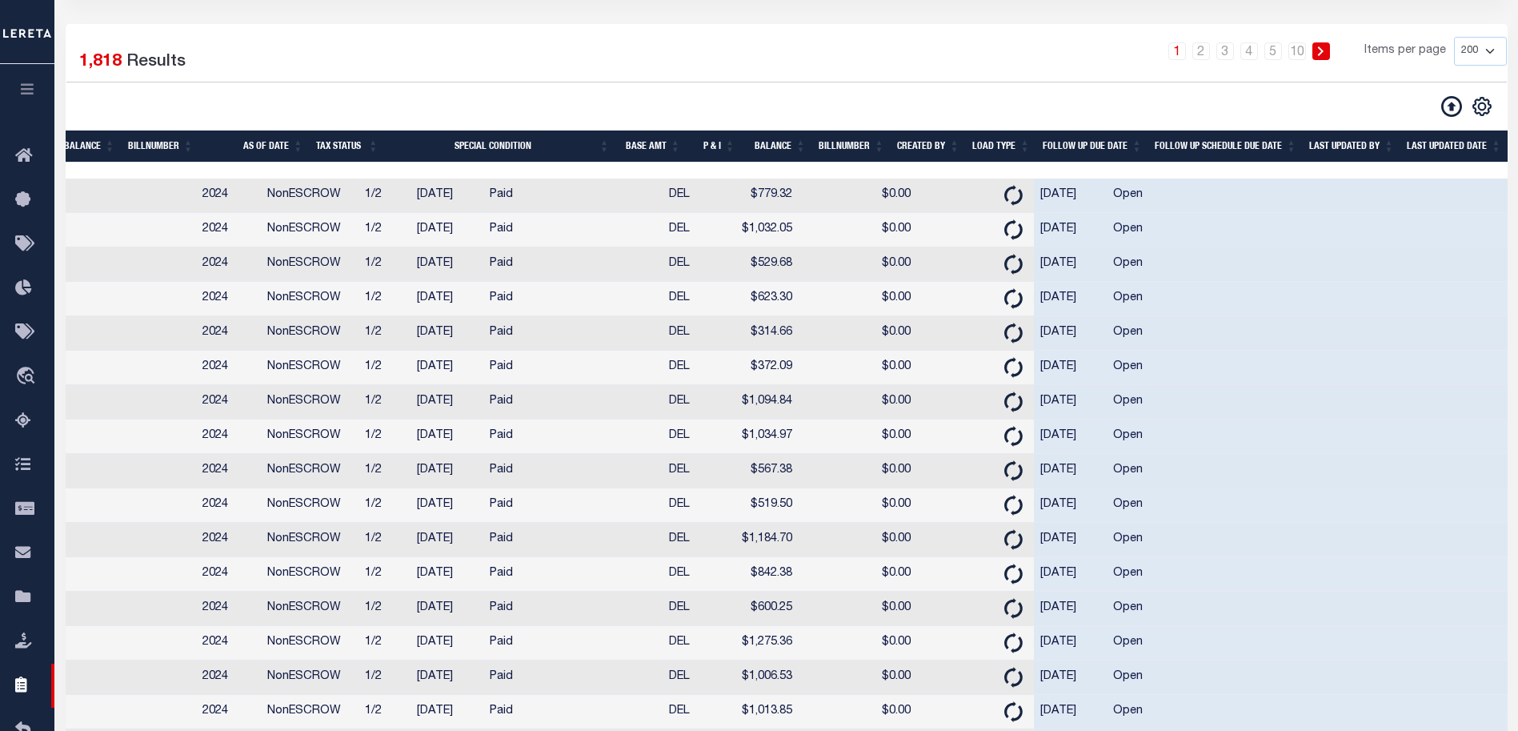
scroll to position [0, 915]
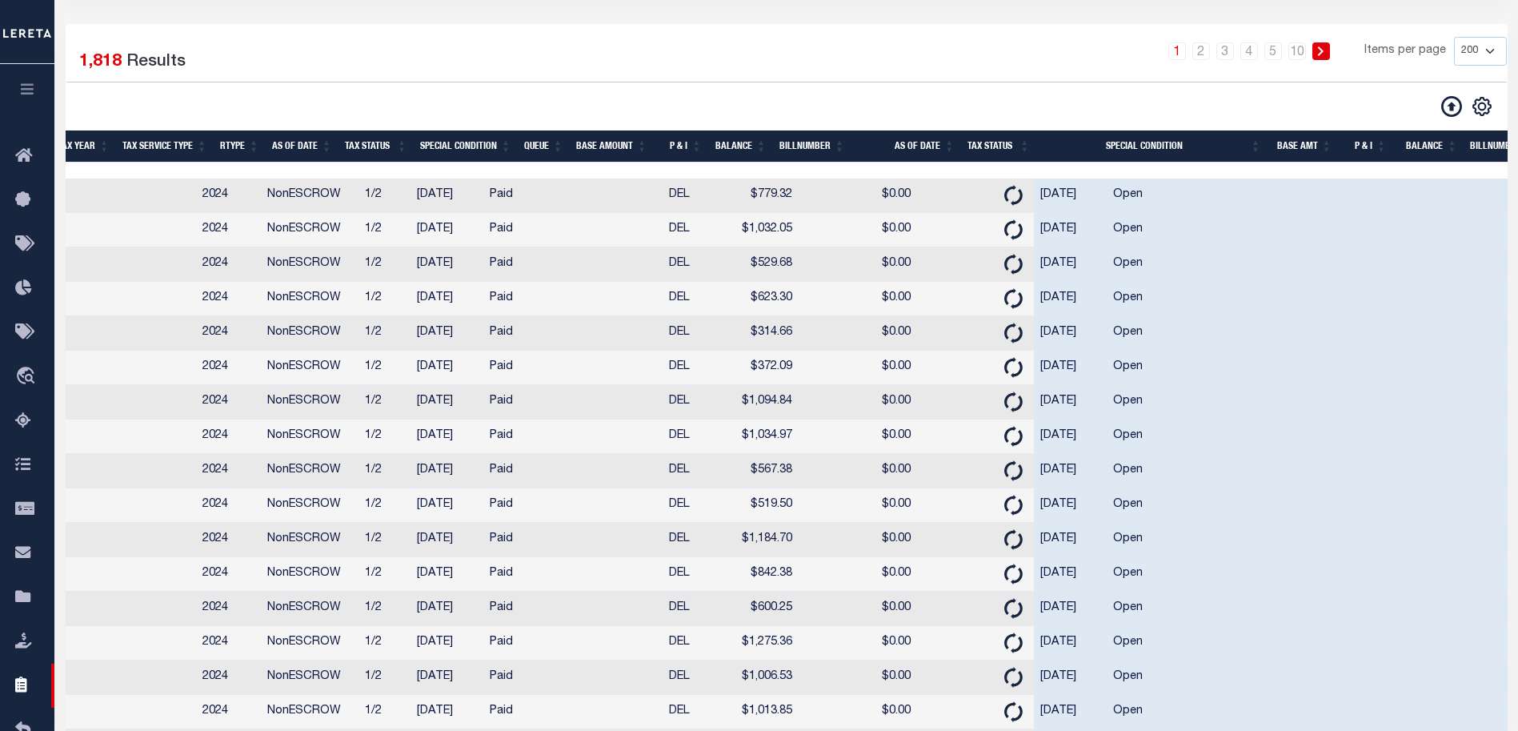
click at [715, 195] on td "$779.32" at bounding box center [757, 195] width 84 height 34
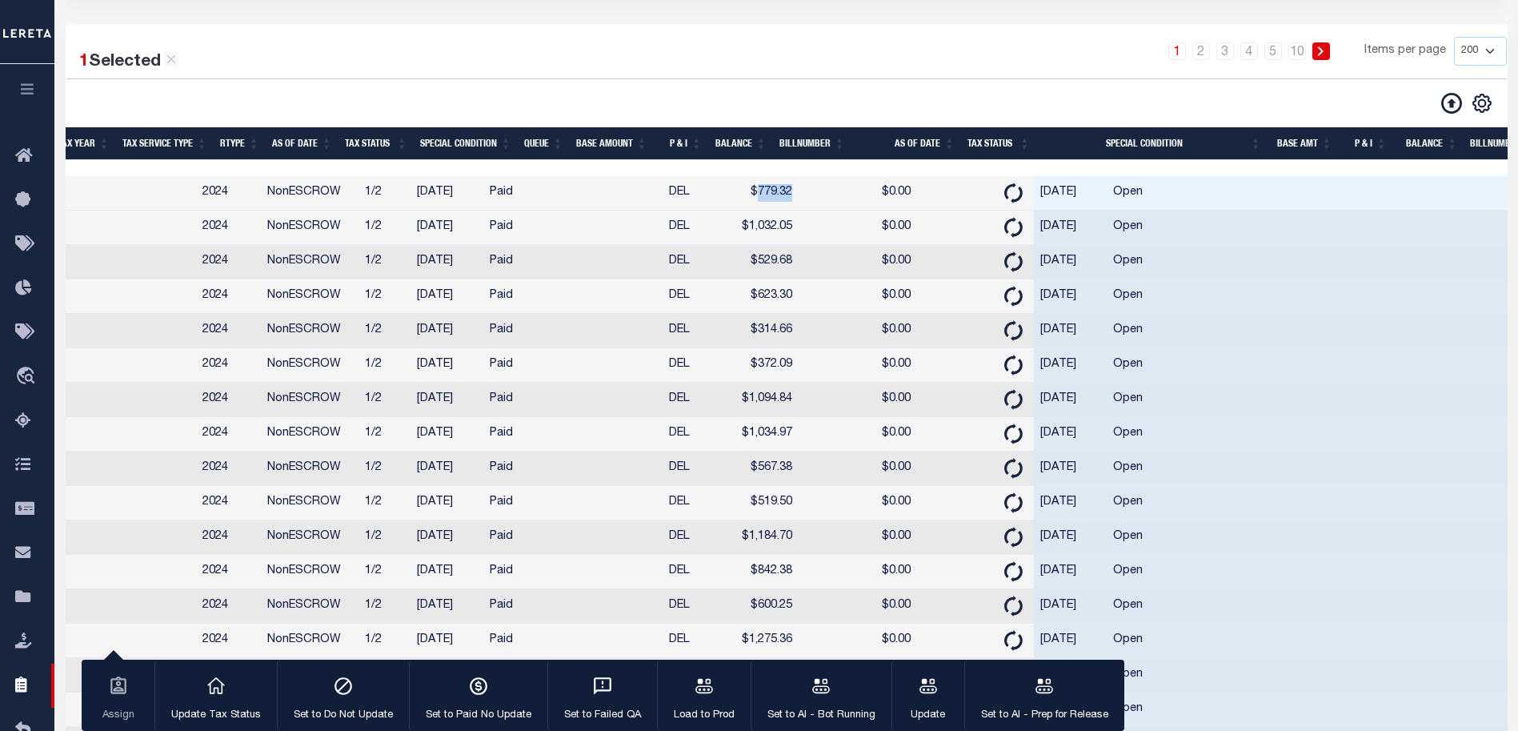
click at [715, 195] on td "$779.32" at bounding box center [757, 193] width 84 height 34
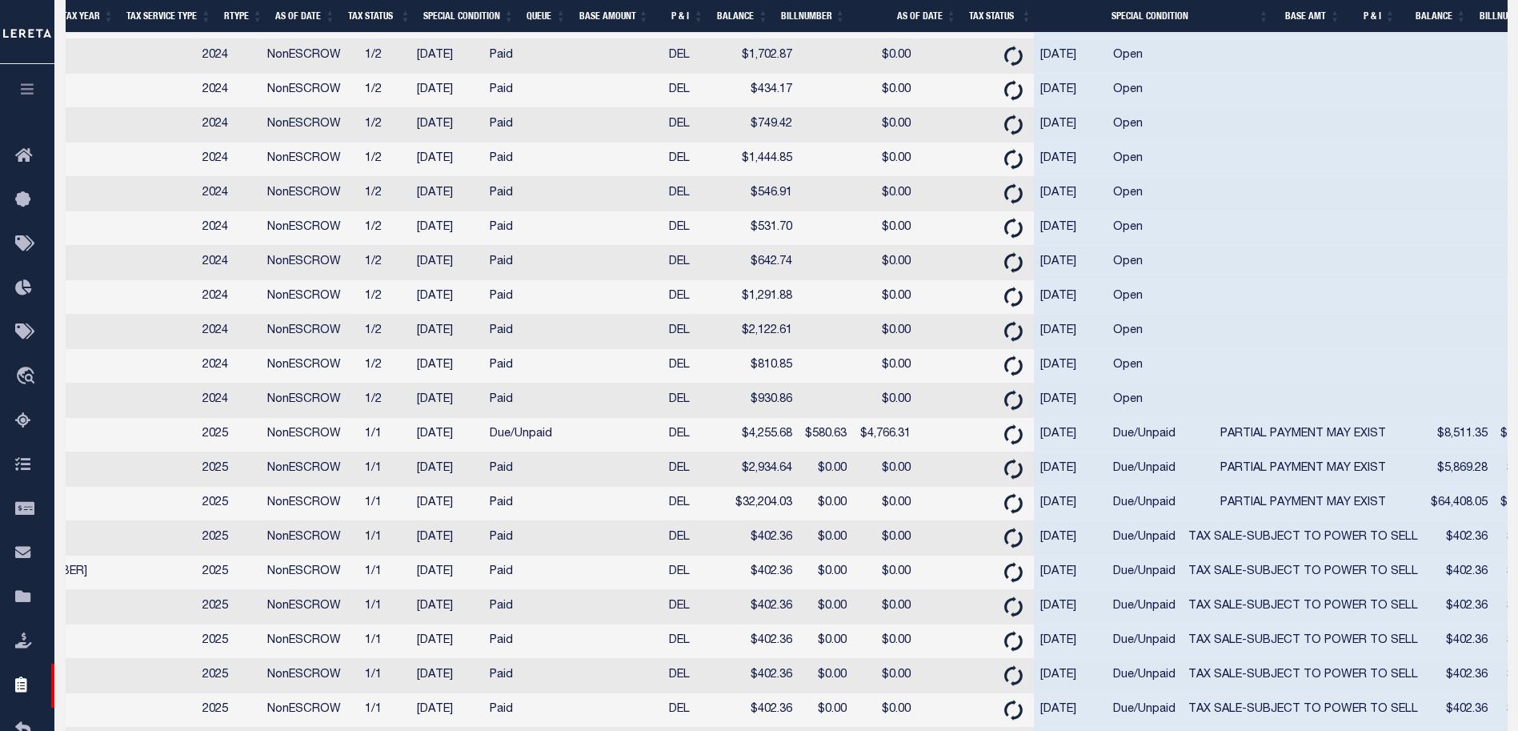
scroll to position [0, 0]
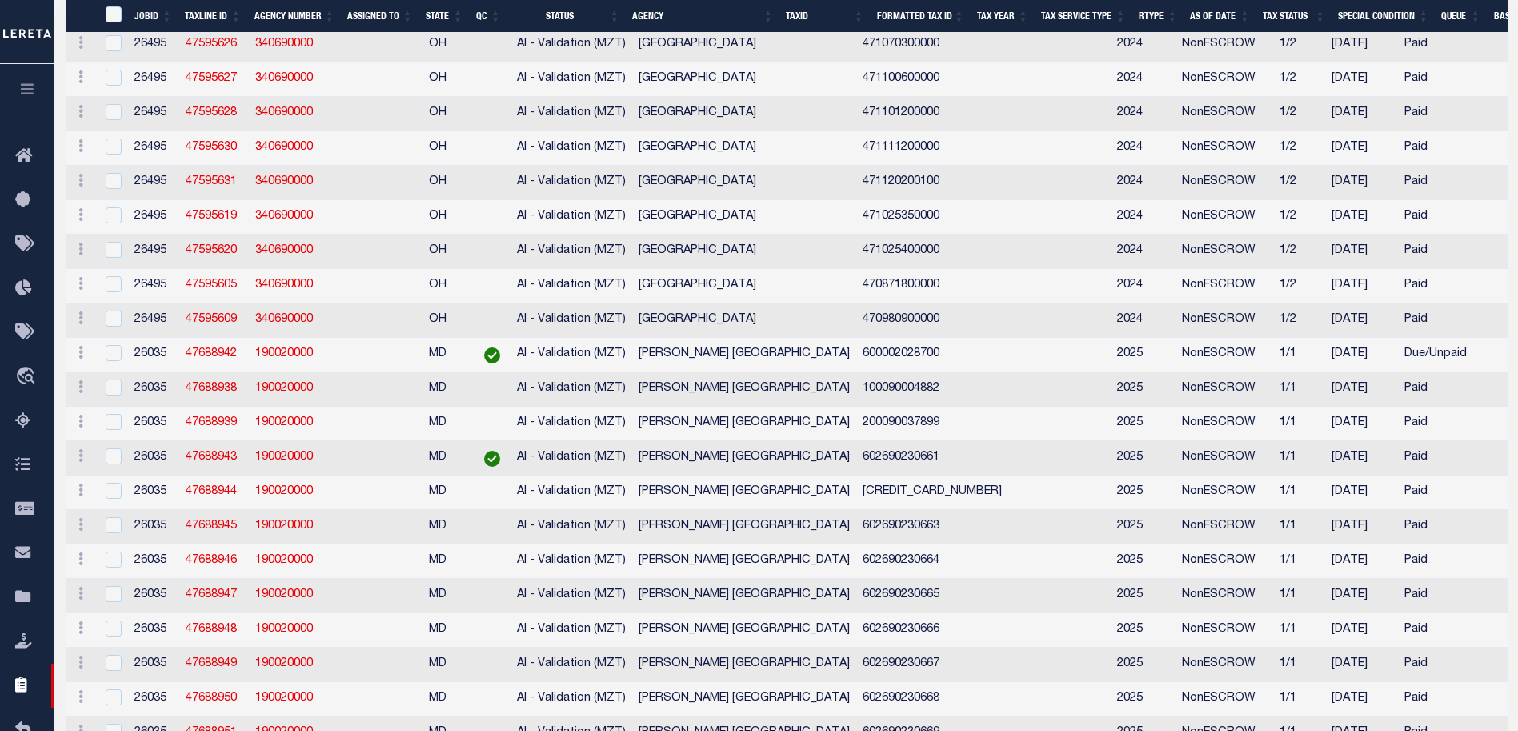
drag, startPoint x: 631, startPoint y: 394, endPoint x: 290, endPoint y: 367, distance: 341.9
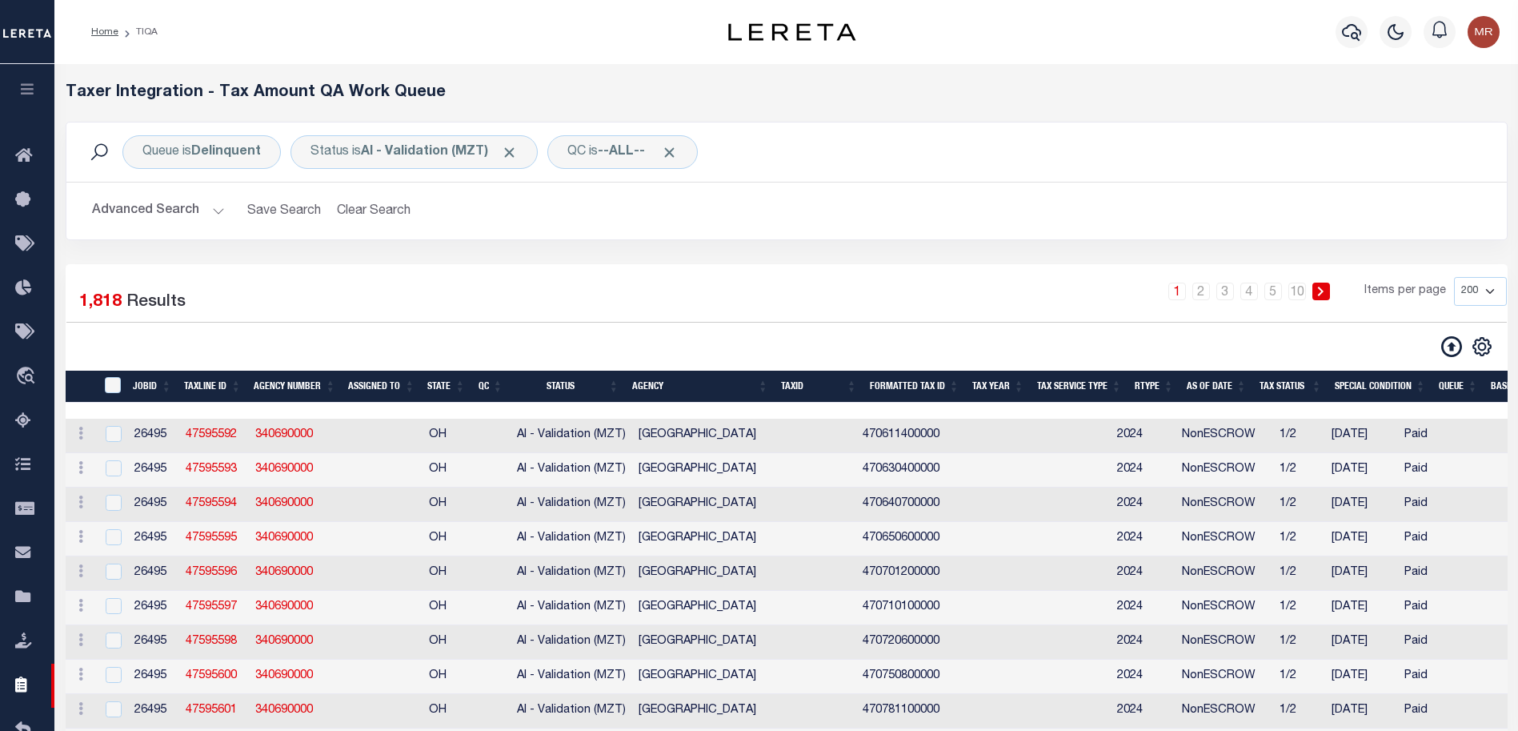
click at [156, 130] on div "Queue is Delinquent Status is AI - Validation (MZT) QC is --ALL-- Search" at bounding box center [786, 151] width 1440 height 59
click at [147, 221] on button "Advanced Search" at bounding box center [158, 210] width 133 height 31
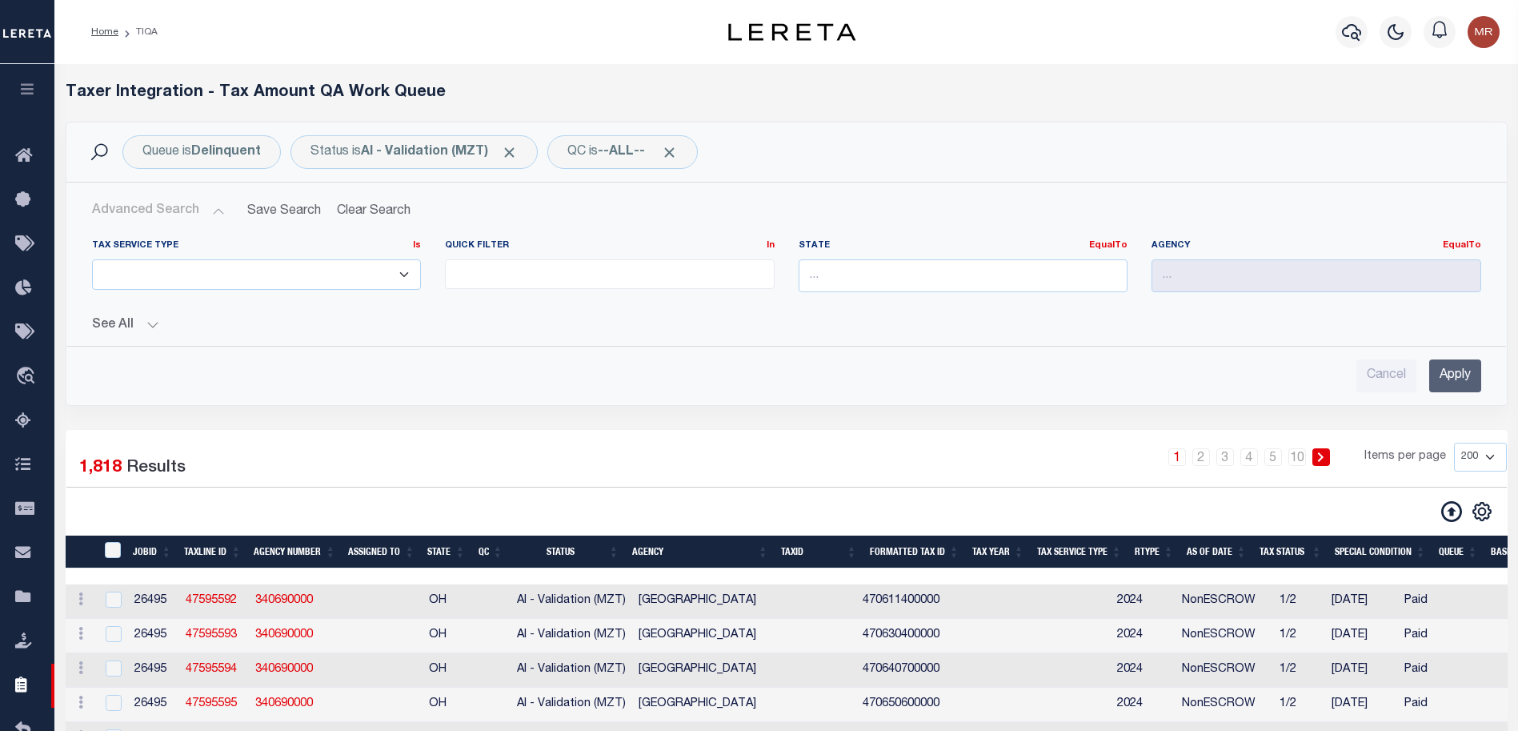
click at [124, 591] on td at bounding box center [112, 601] width 33 height 34
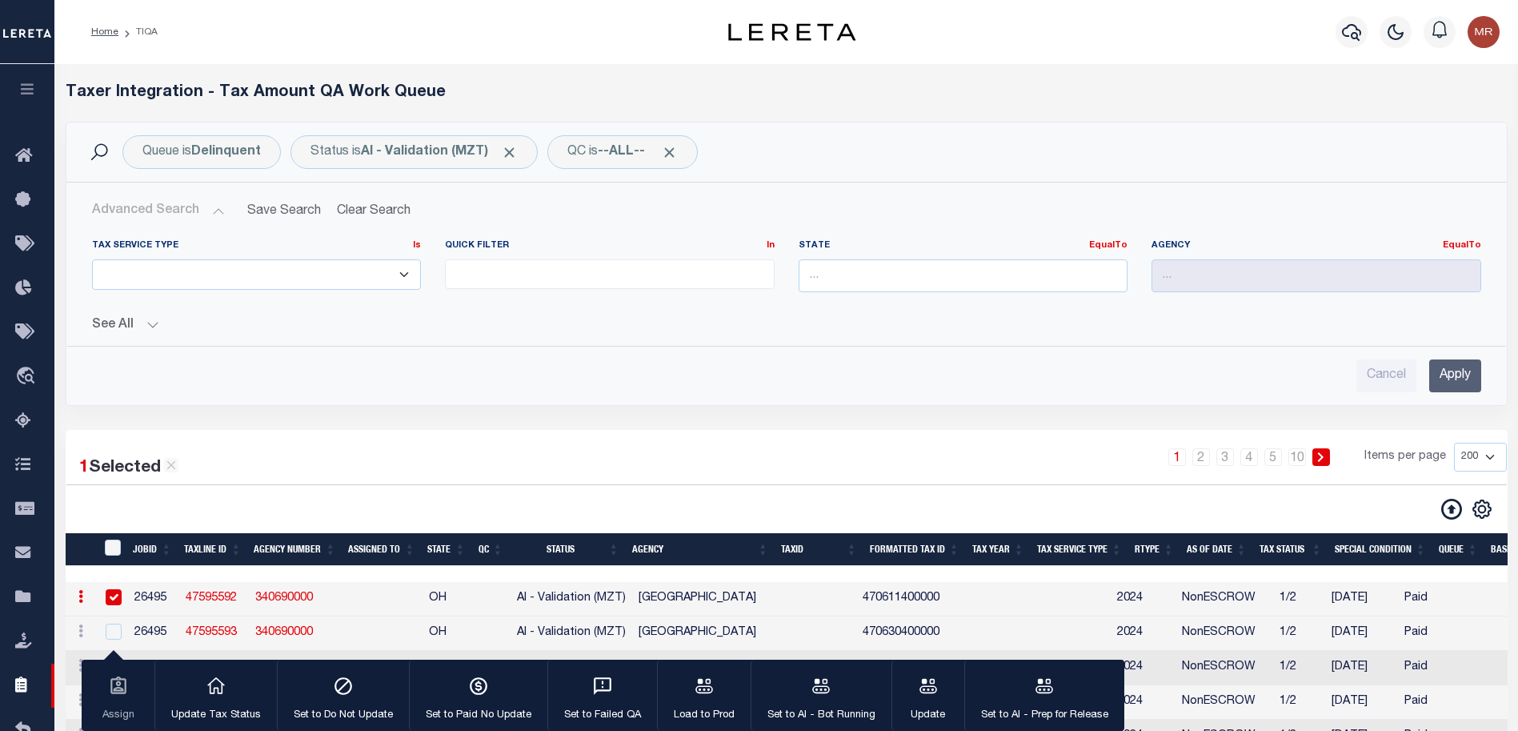
click at [122, 607] on td at bounding box center [112, 599] width 33 height 34
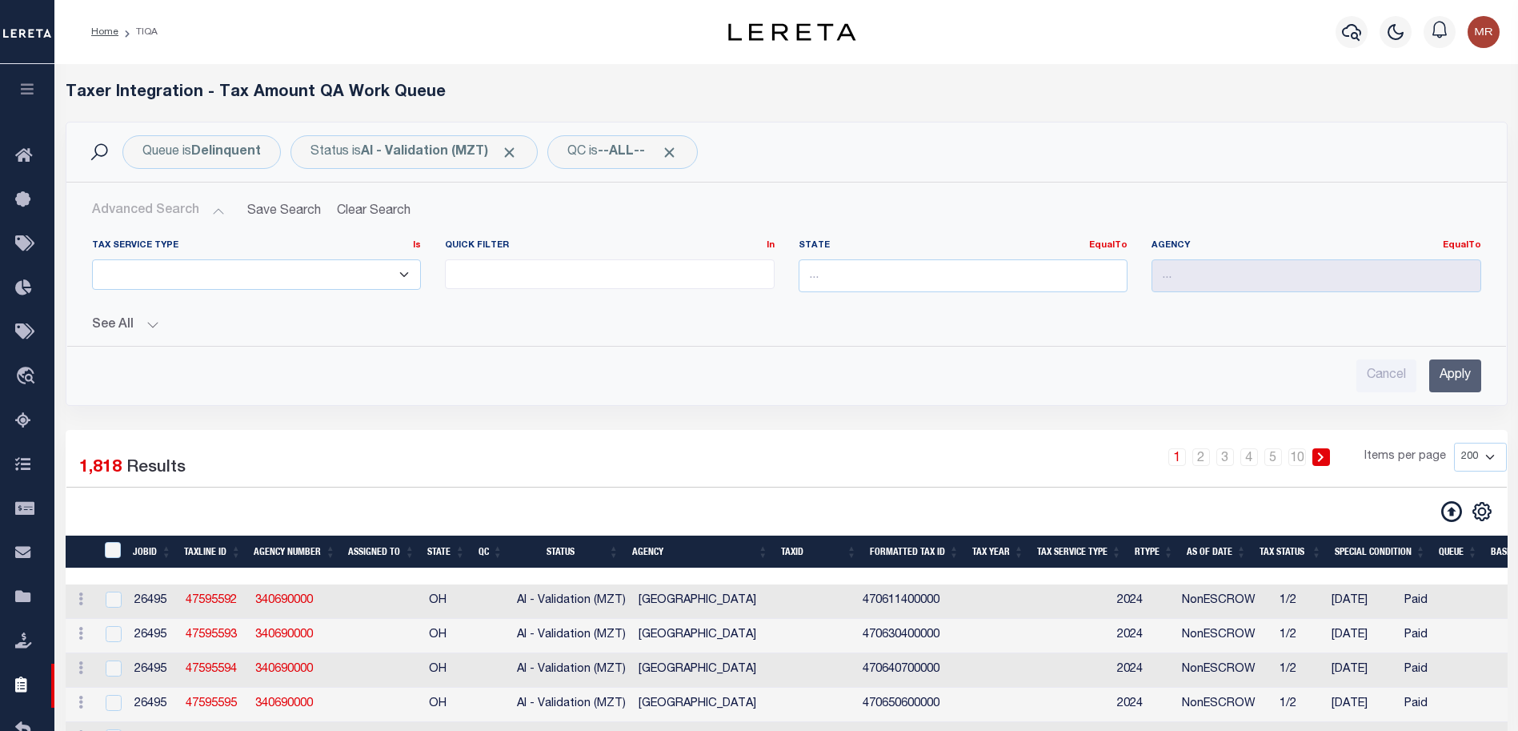
click at [122, 604] on td at bounding box center [112, 601] width 33 height 34
checkbox input "true"
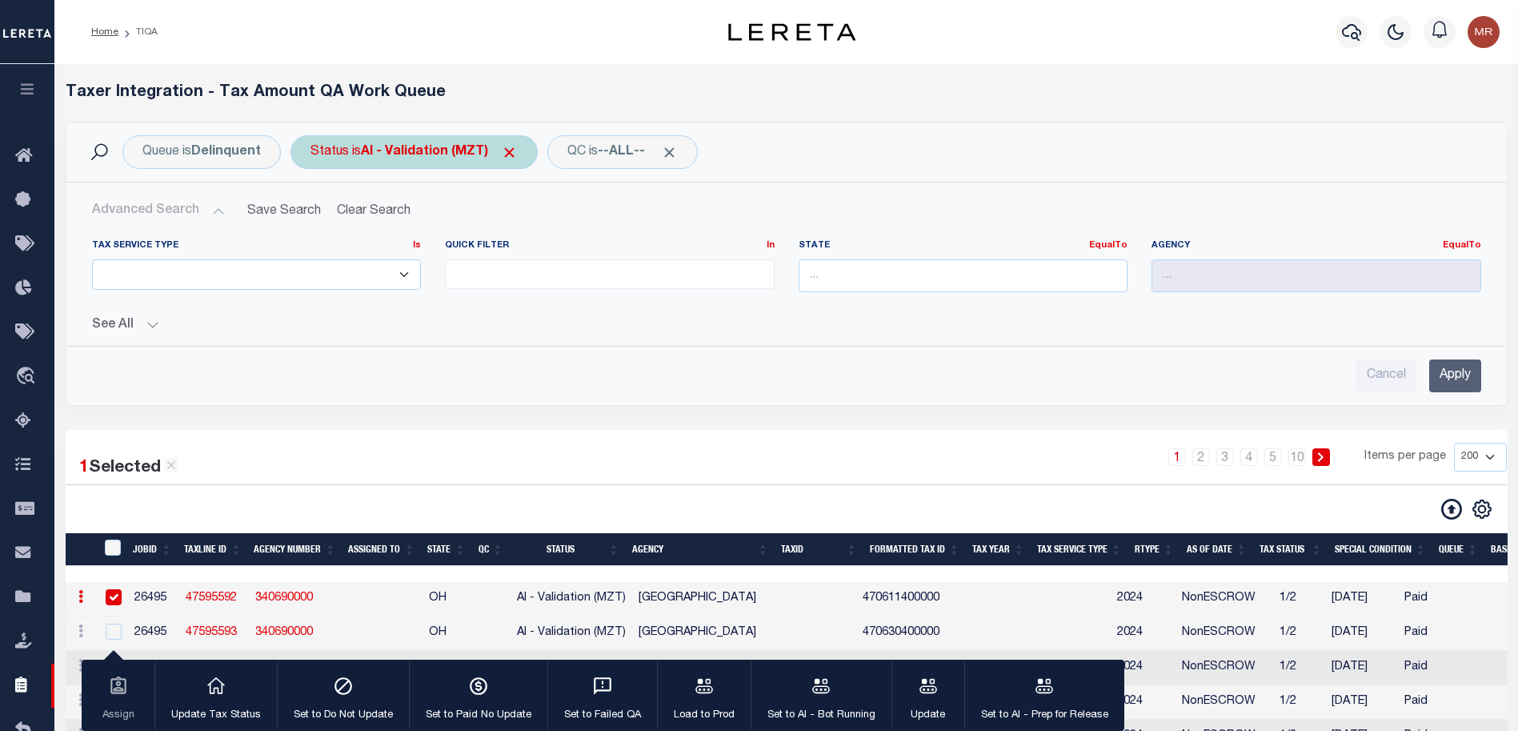
click at [413, 147] on b "AI - Validation (MZT)" at bounding box center [439, 152] width 157 height 13
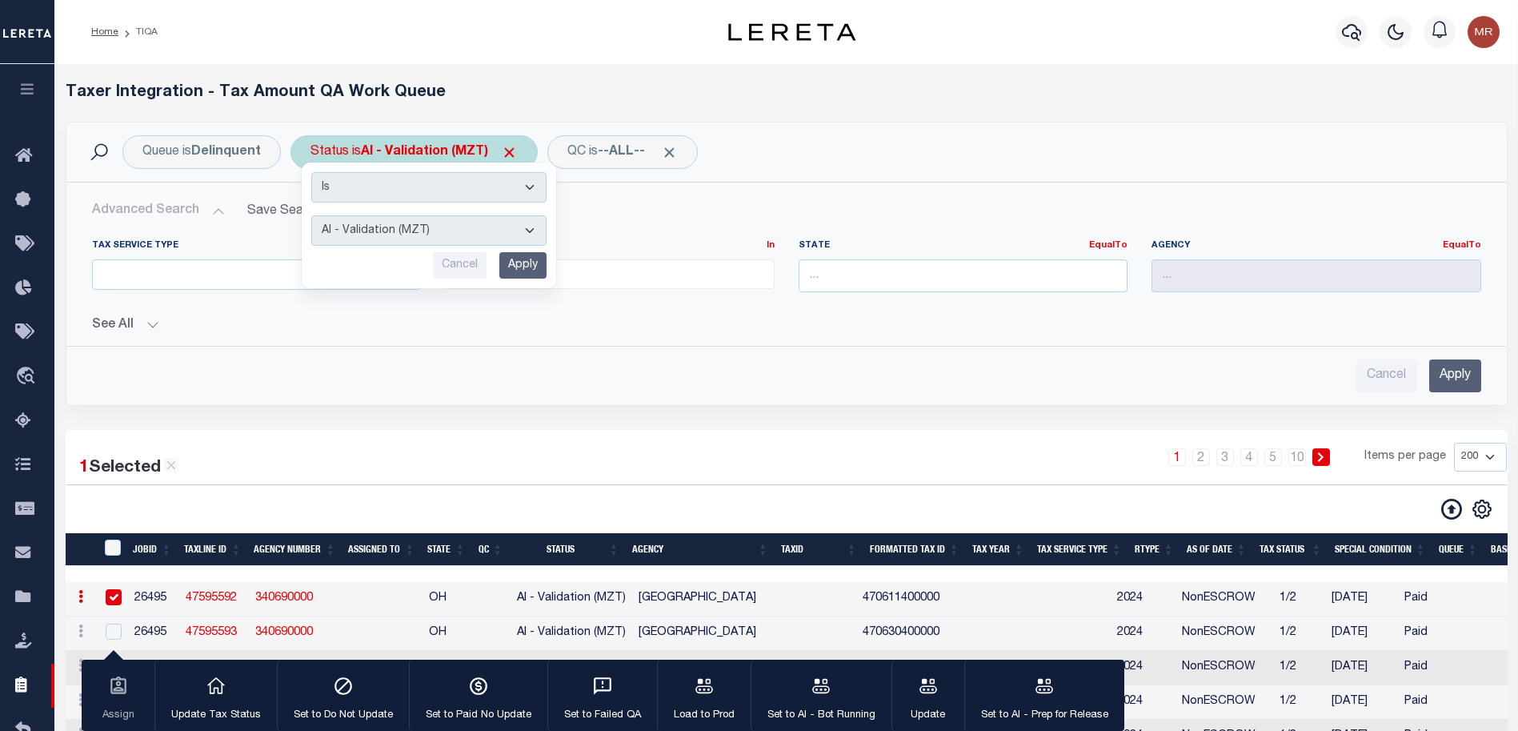
click at [430, 223] on select "AI - Bot Exception (ERR) AI - Bot Running (PLA) AI - Failed QA (FQA) AI - Prep …" at bounding box center [428, 230] width 235 height 30
select select "ERR"
click at [312, 215] on select "AI - Bot Exception (ERR) AI - Bot Running (PLA) AI - Failed QA (FQA) AI - Prep …" at bounding box center [428, 230] width 235 height 30
click at [534, 258] on input "Apply" at bounding box center [522, 265] width 47 height 26
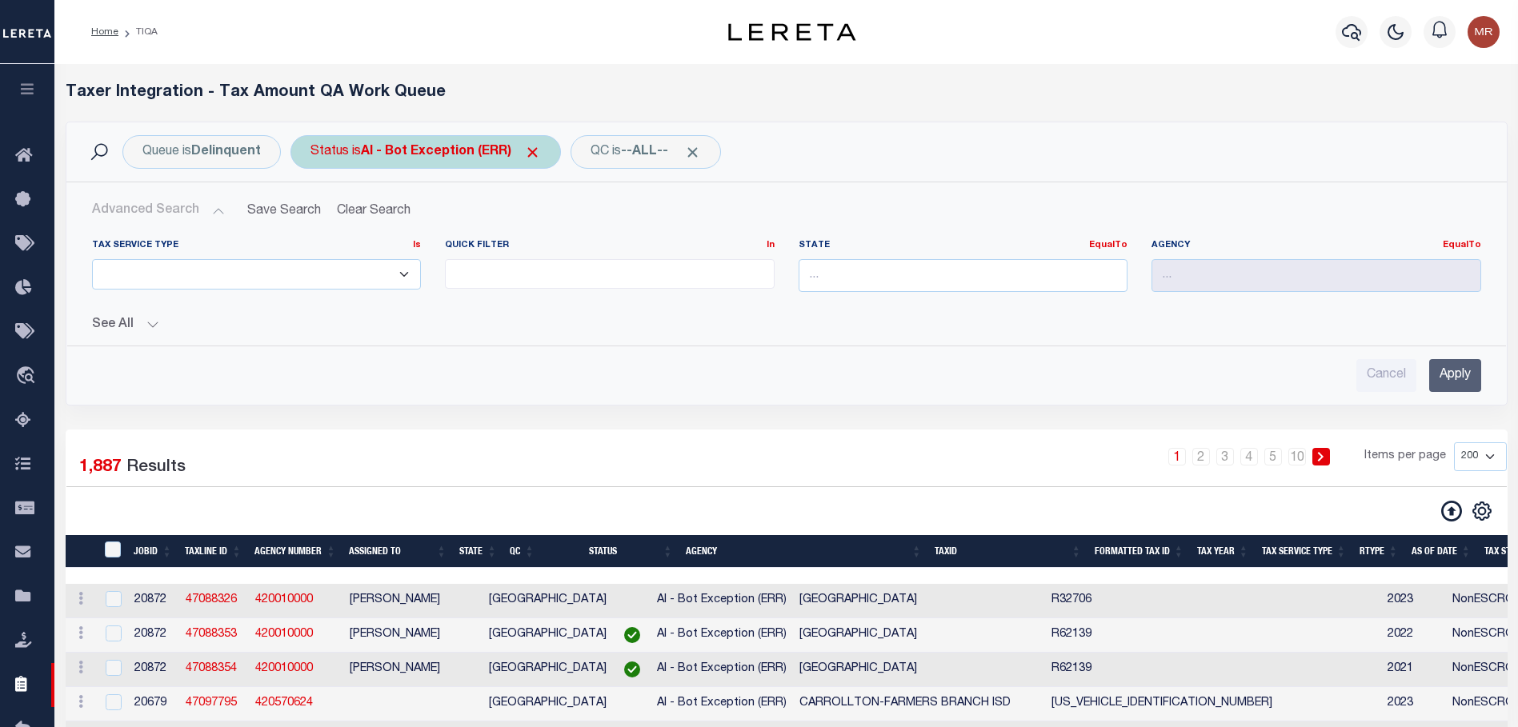
click at [450, 159] on div "Status is AI - Bot Exception (ERR)" at bounding box center [425, 152] width 270 height 34
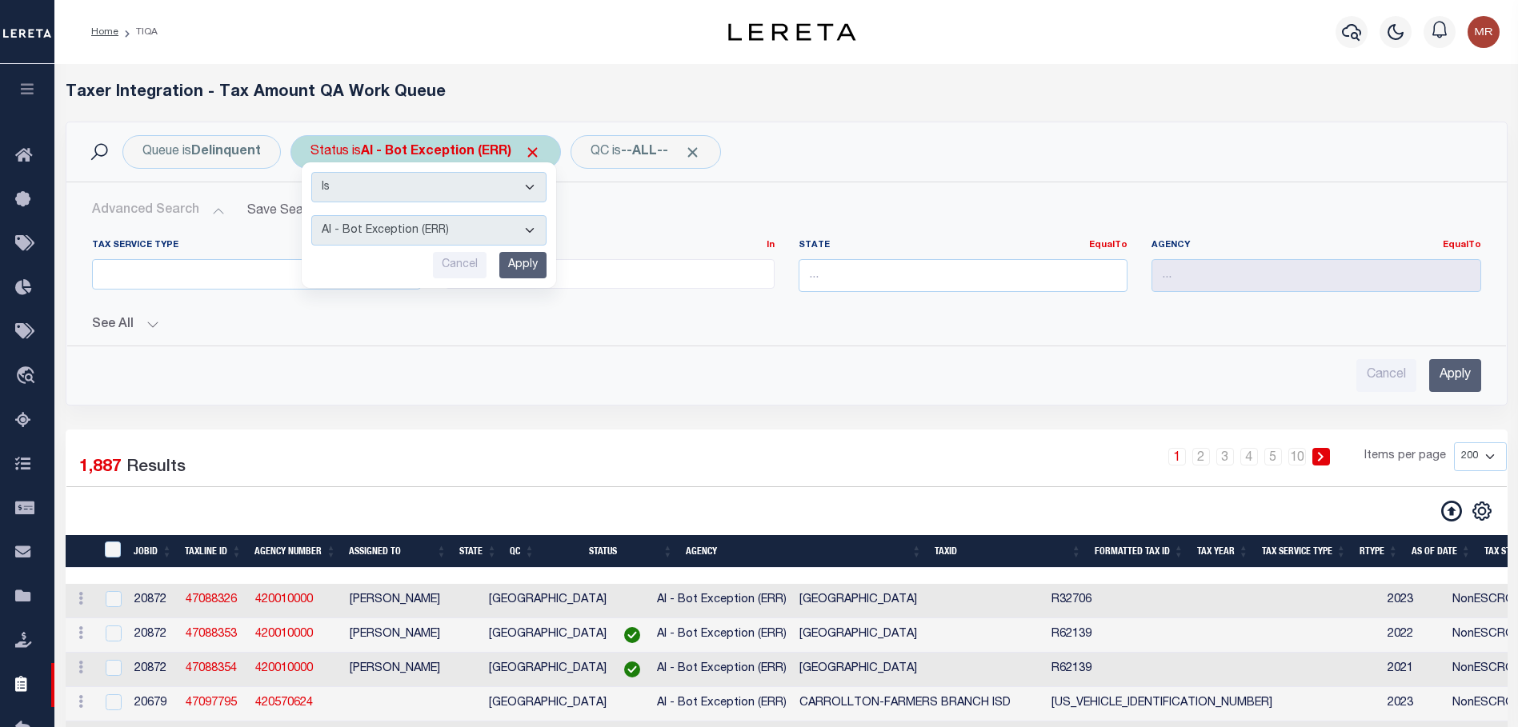
click at [446, 236] on select "AI - Bot Exception (ERR) AI - Bot Running (PLA) AI - Failed QA (FQA) AI - Prep …" at bounding box center [428, 230] width 235 height 30
select select "MZT"
click at [312, 215] on select "AI - Bot Exception (ERR) AI - Bot Running (PLA) AI - Failed QA (FQA) AI - Prep …" at bounding box center [428, 230] width 235 height 30
click at [530, 264] on input "Apply" at bounding box center [522, 265] width 47 height 26
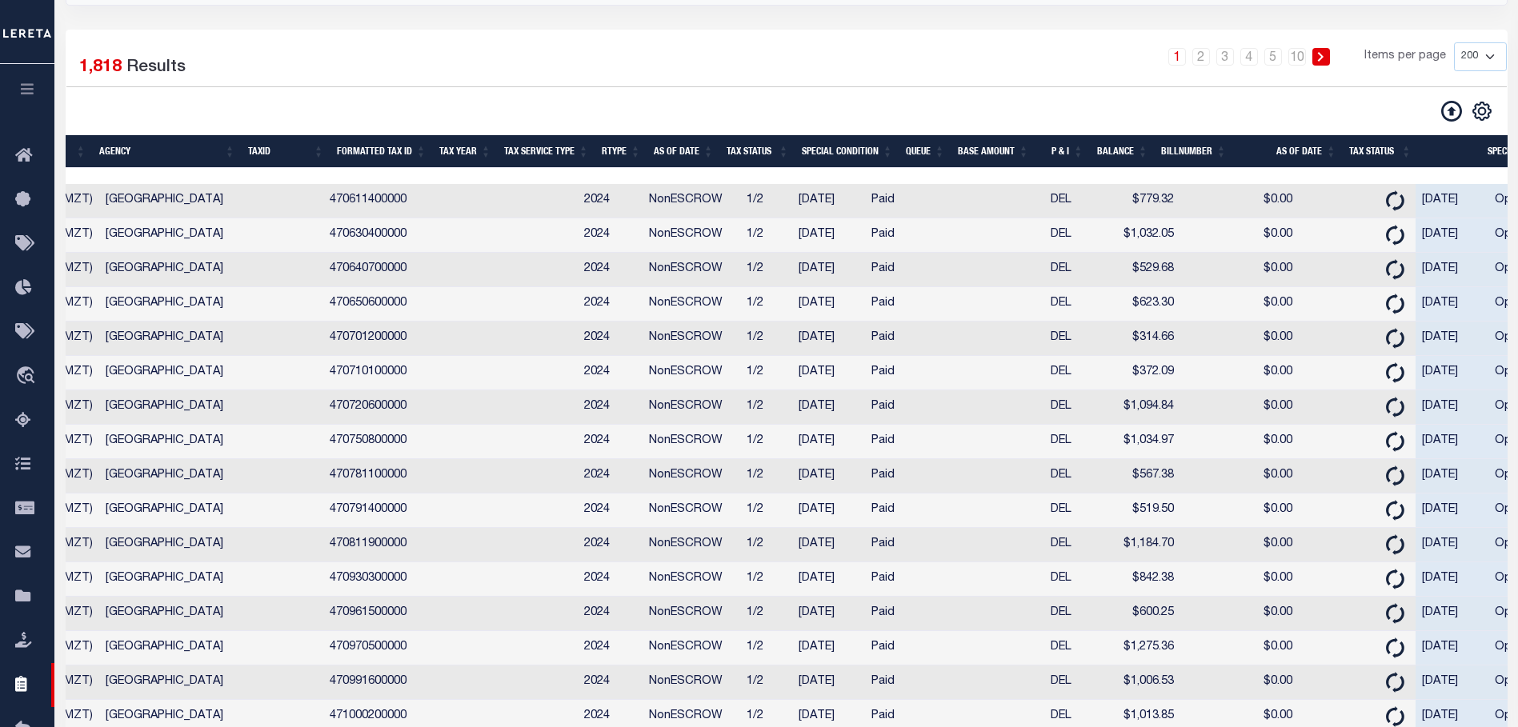
scroll to position [0, 1421]
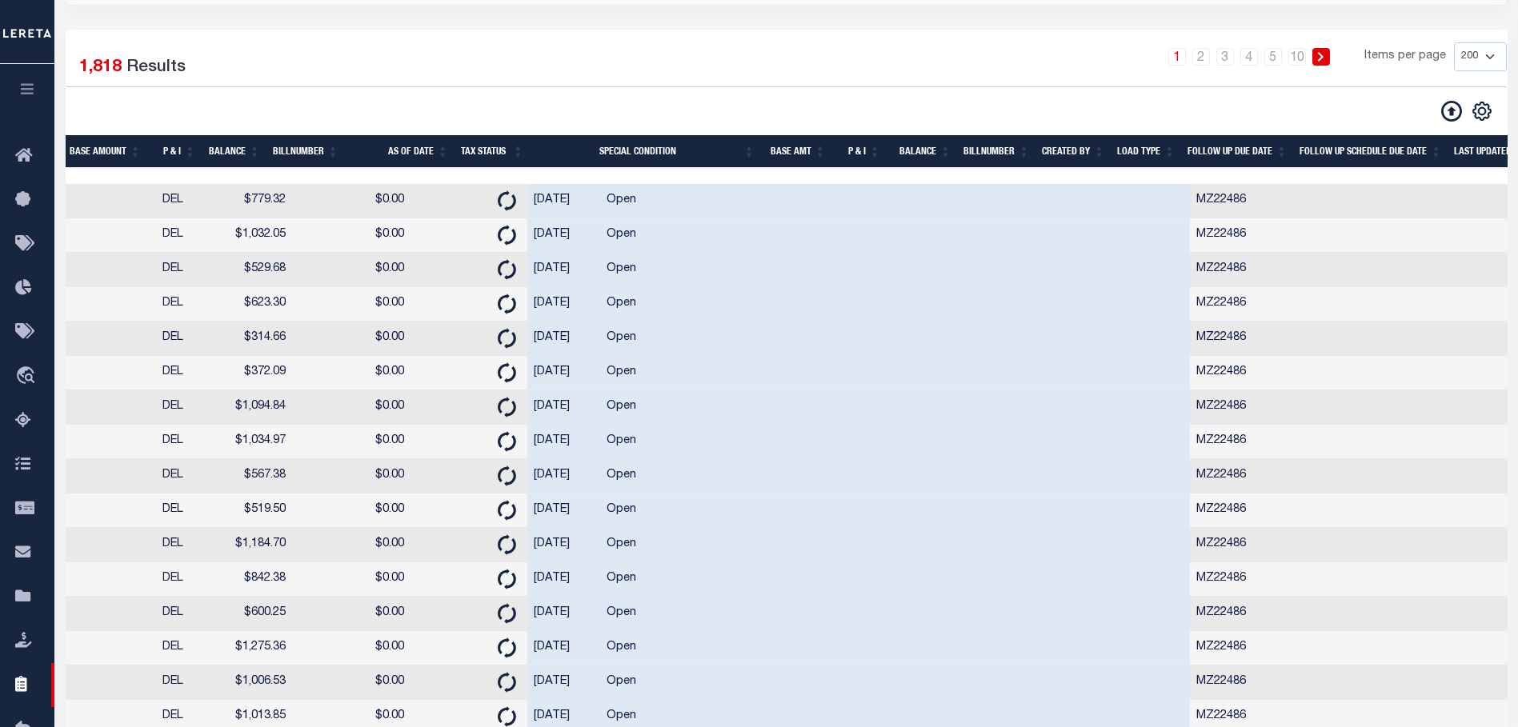
drag, startPoint x: 1215, startPoint y: 405, endPoint x: 1349, endPoint y: 385, distance: 135.1
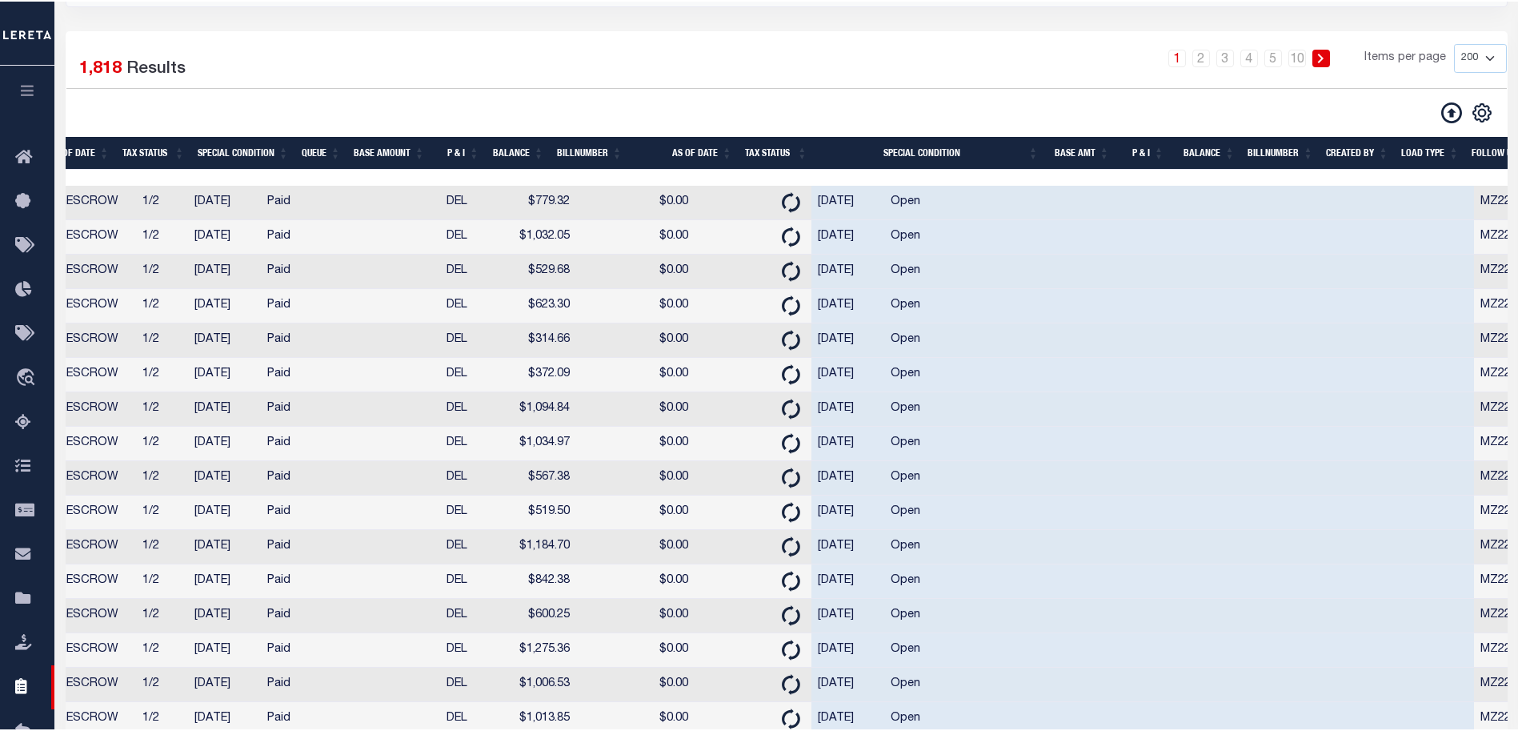
scroll to position [0, 0]
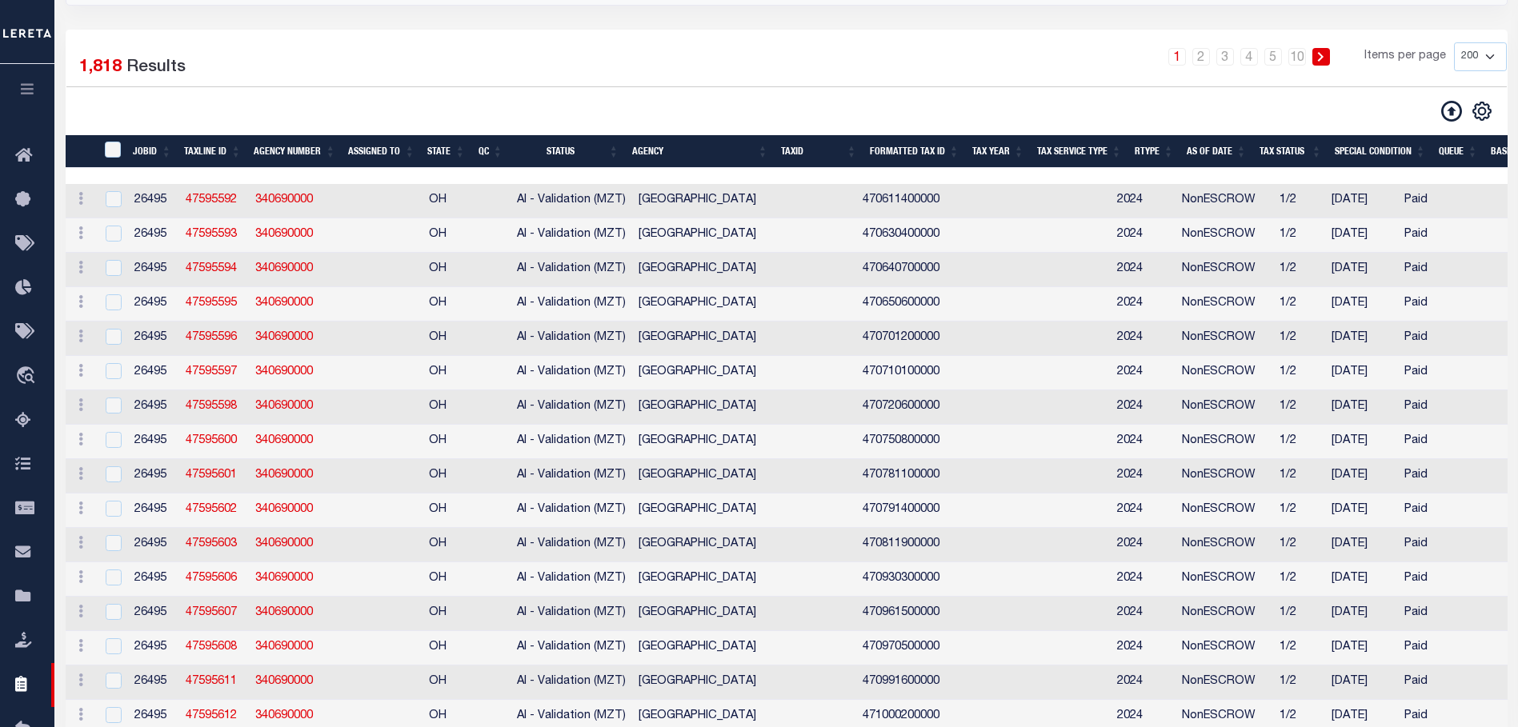
drag, startPoint x: 470, startPoint y: 286, endPoint x: 349, endPoint y: 284, distance: 121.6
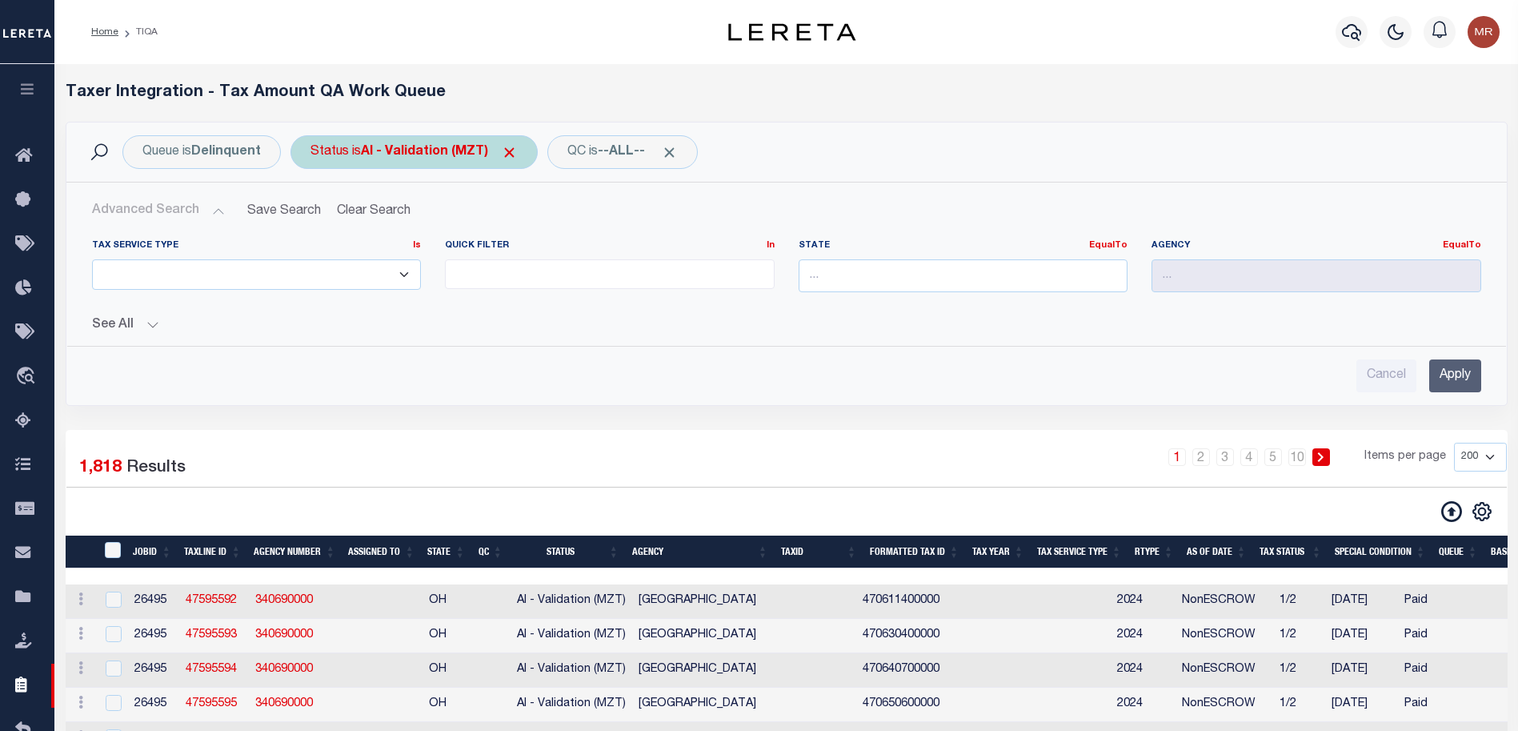
click at [374, 148] on b "AI - Validation (MZT)" at bounding box center [439, 152] width 157 height 13
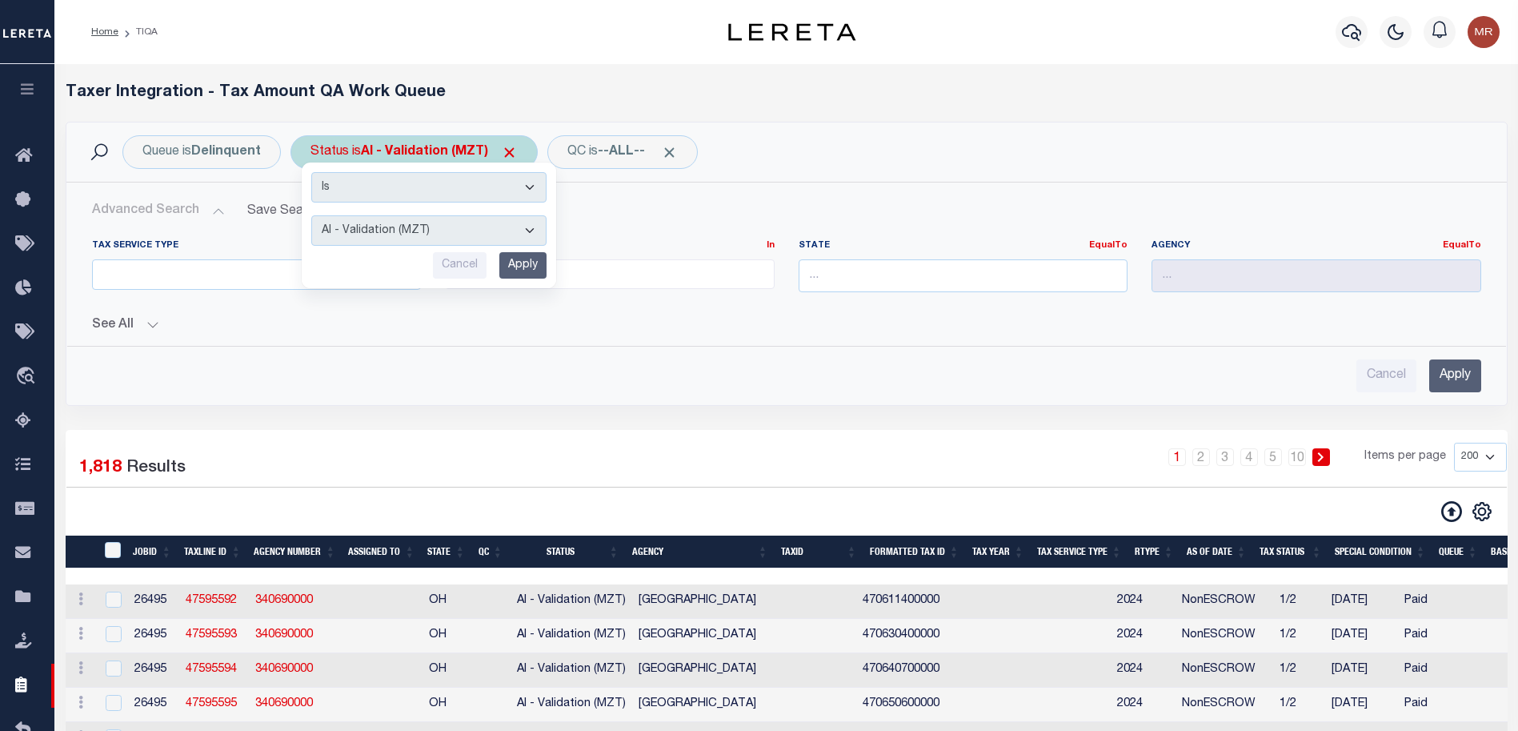
click at [451, 228] on select "AI - Bot Exception (ERR) AI - Bot Running (PLA) AI - Failed QA (FQA) AI - Prep …" at bounding box center [428, 230] width 235 height 30
select select "TNF"
click at [312, 215] on select "AI - Bot Exception (ERR) AI - Bot Running (PLA) AI - Failed QA (FQA) AI - Prep …" at bounding box center [428, 230] width 235 height 30
click at [528, 264] on input "Apply" at bounding box center [522, 265] width 47 height 26
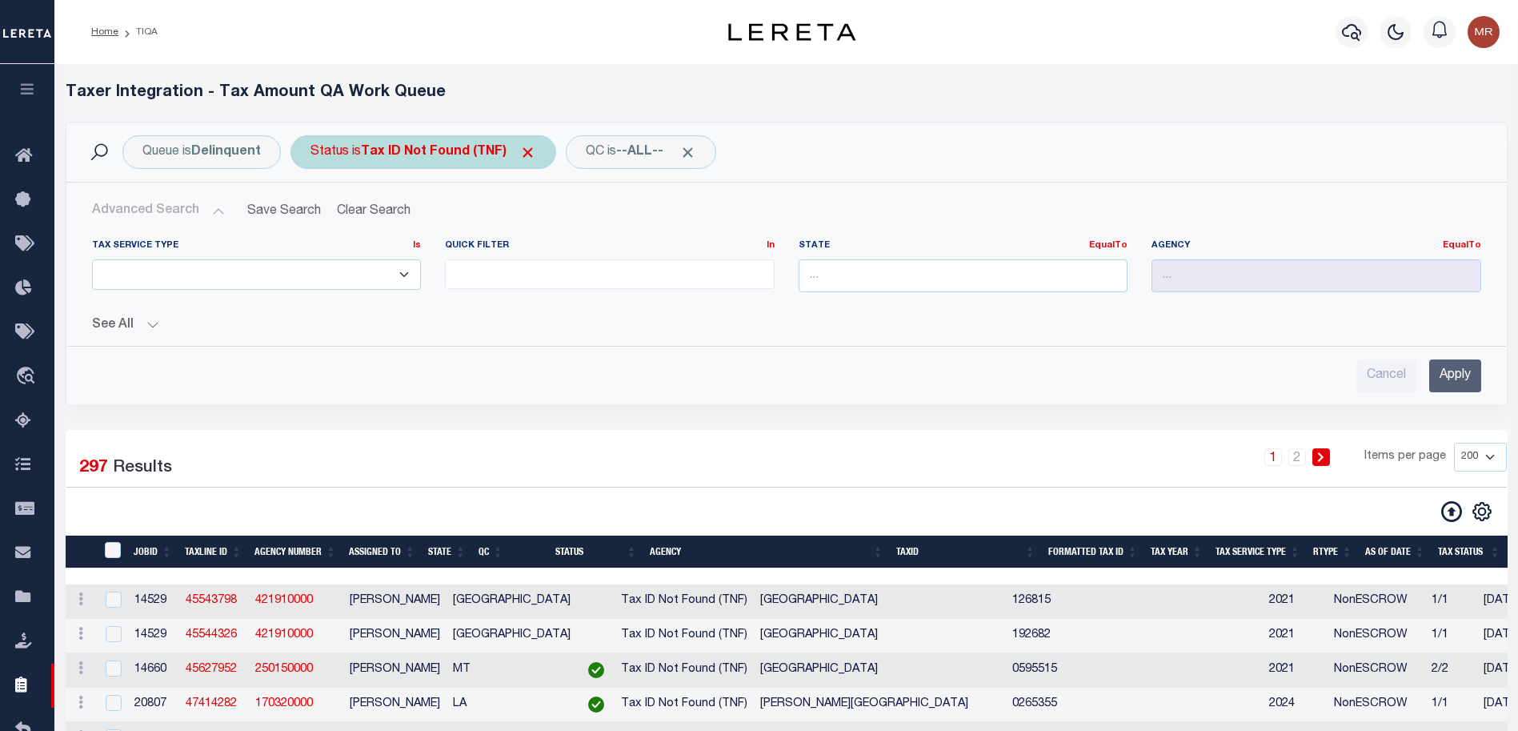
click at [490, 160] on div "Status is Tax ID Not Found (TNF)" at bounding box center [423, 152] width 266 height 34
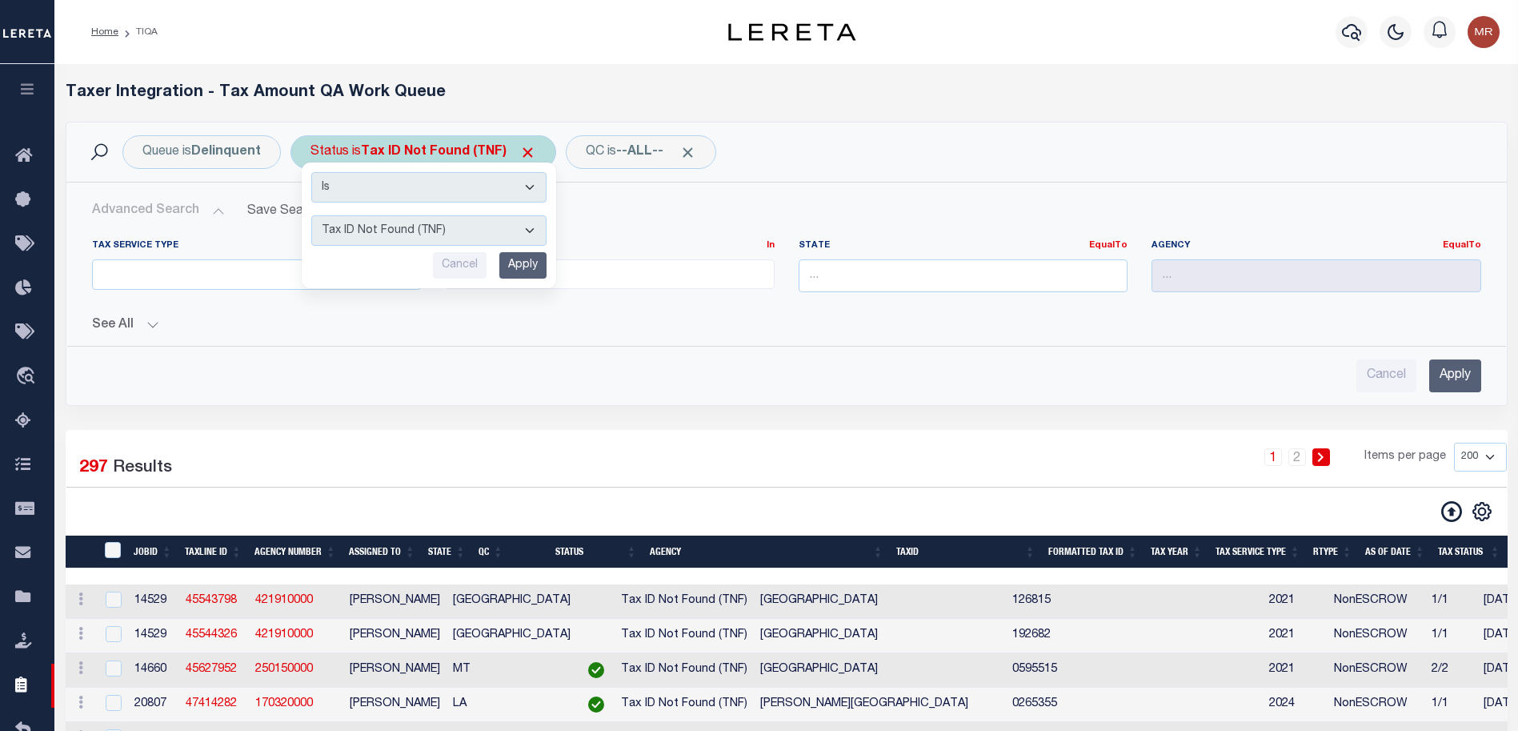
click at [457, 230] on select "AI - Bot Exception (ERR) AI - Bot Running (PLA) AI - Failed QA (FQA) AI - Prep …" at bounding box center [428, 230] width 235 height 30
select select "MZT"
click at [312, 215] on select "AI - Bot Exception (ERR) AI - Bot Running (PLA) AI - Failed QA (FQA) AI - Prep …" at bounding box center [428, 230] width 235 height 30
click at [507, 262] on input "Apply" at bounding box center [522, 265] width 47 height 26
